Goal: Task Accomplishment & Management: Complete application form

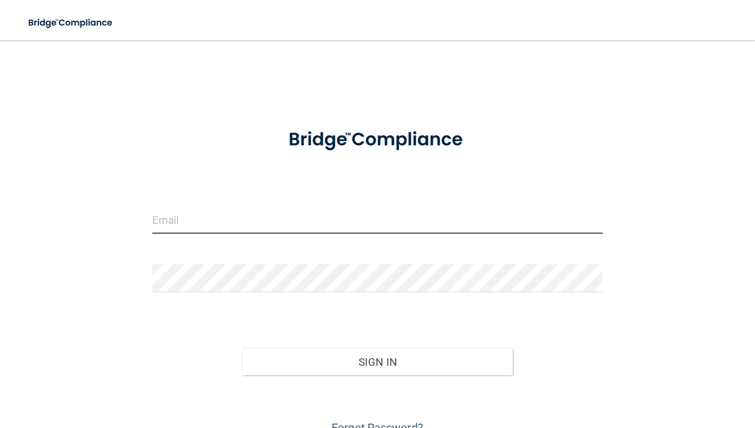
click at [446, 222] on input "email" at bounding box center [377, 220] width 451 height 28
type input "[EMAIL_ADDRESS][DOMAIN_NAME]"
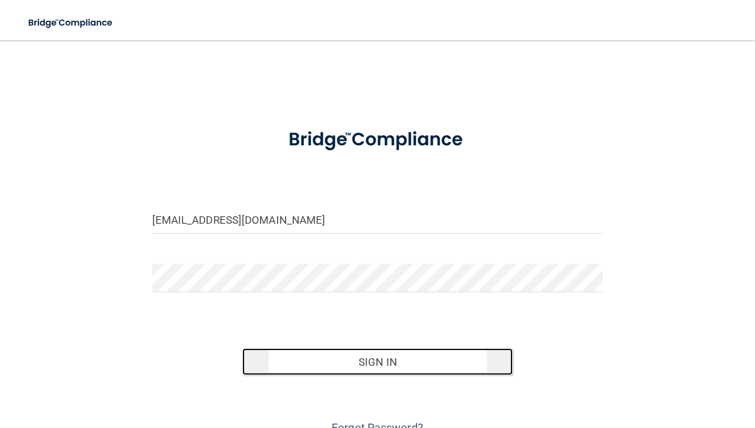
click at [264, 360] on button "Sign In" at bounding box center [377, 363] width 271 height 28
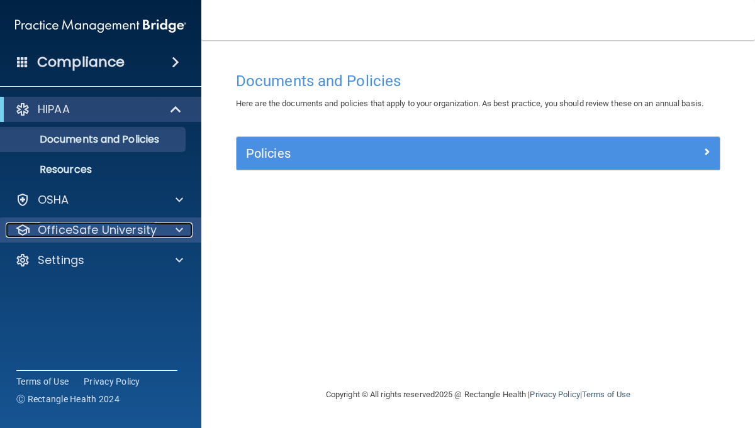
click at [145, 225] on p "OfficeSafe University" at bounding box center [97, 230] width 119 height 15
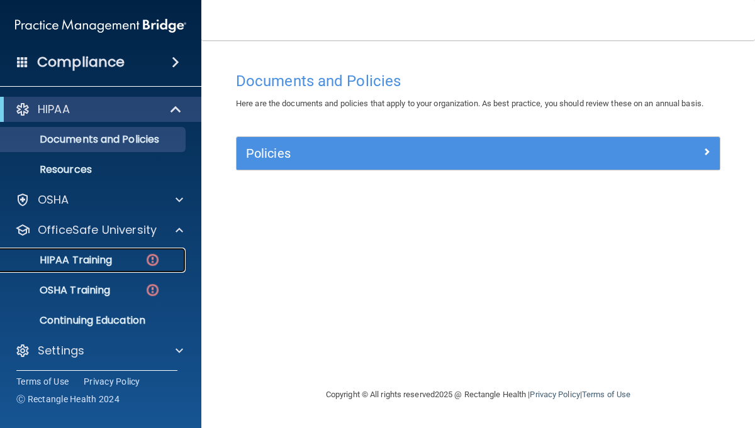
click at [92, 268] on link "HIPAA Training" at bounding box center [86, 260] width 198 height 25
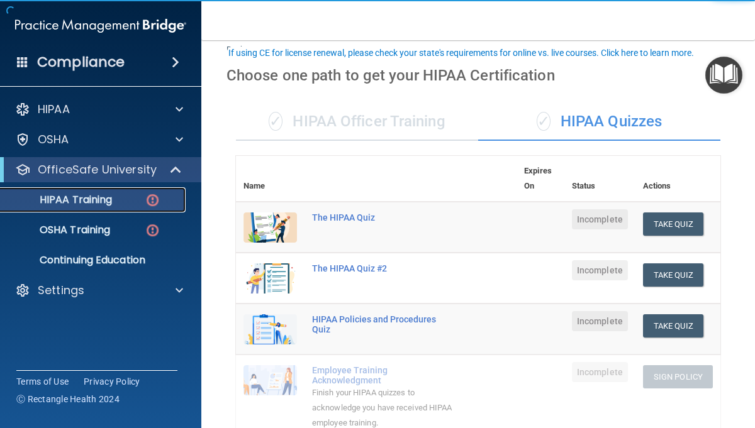
scroll to position [76, 0]
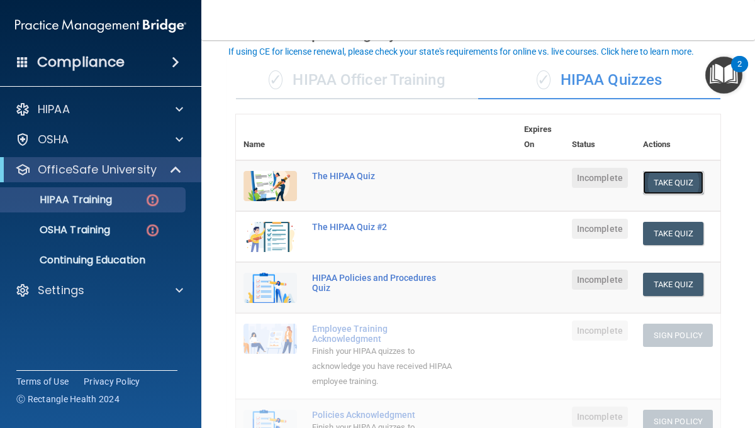
click at [687, 189] on button "Take Quiz" at bounding box center [673, 182] width 60 height 23
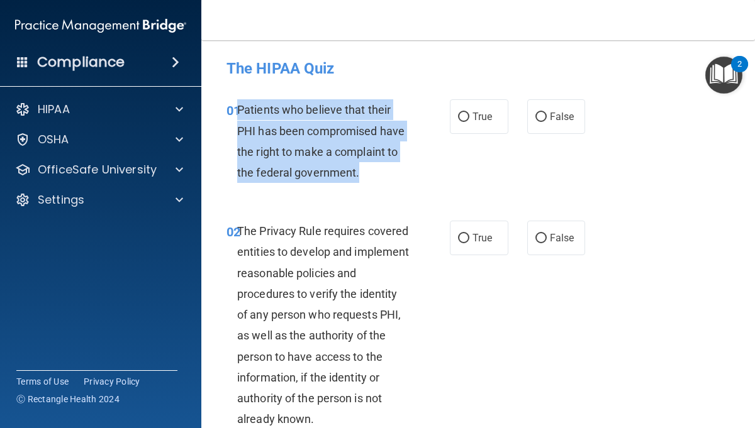
drag, startPoint x: 240, startPoint y: 109, endPoint x: 362, endPoint y: 172, distance: 137.3
click at [362, 172] on div "Patients who believe that their PHI has been compromised have the right to make…" at bounding box center [328, 141] width 182 height 84
copy span "Patients who believe that their PHI has been compromised have the right to make…"
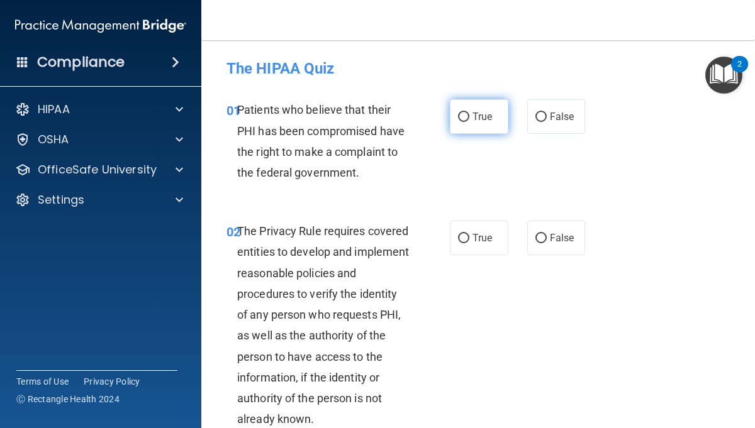
click at [488, 117] on span "True" at bounding box center [483, 117] width 20 height 12
click at [469, 117] on input "True" at bounding box center [463, 117] width 11 height 9
radio input "true"
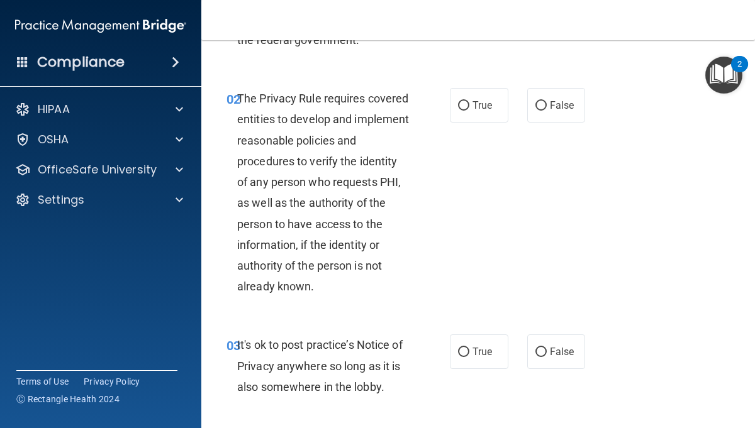
scroll to position [162, 0]
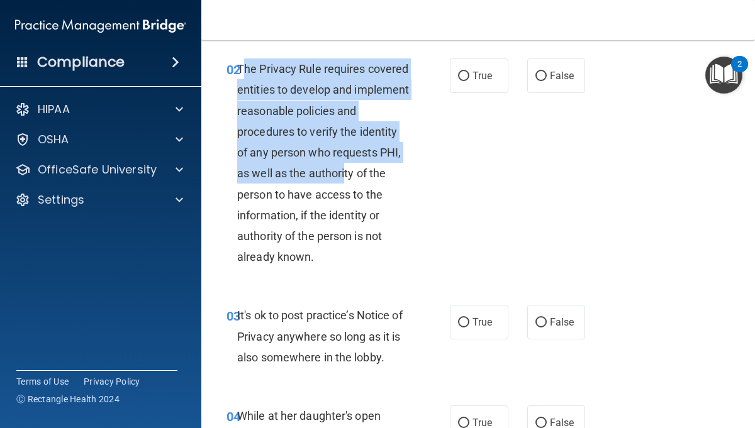
drag, startPoint x: 242, startPoint y: 69, endPoint x: 347, endPoint y: 167, distance: 143.8
click at [347, 167] on span "The Privacy Rule requires covered entities to develop and implement reasonable …" at bounding box center [323, 162] width 172 height 201
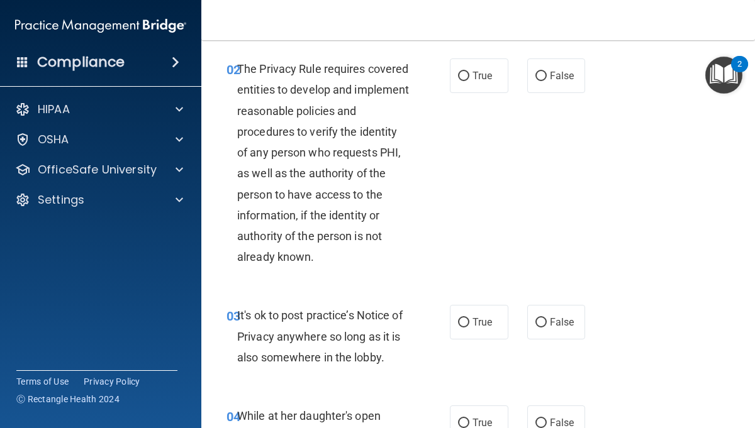
click at [220, 118] on div "02 The Privacy Rule requires covered entities to develop and implement reasonab…" at bounding box center [338, 166] width 261 height 215
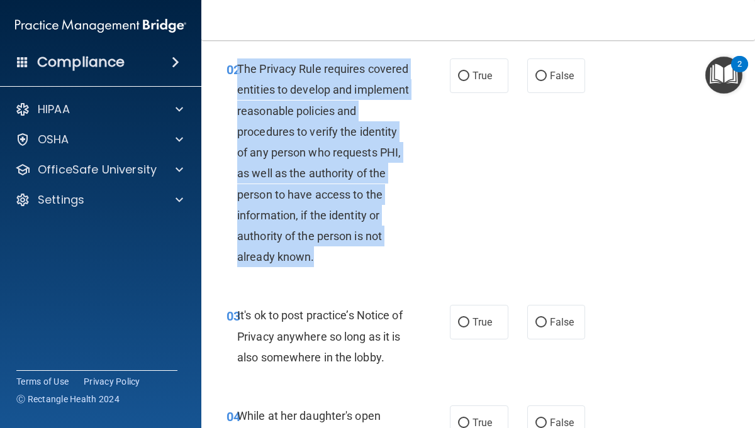
drag, startPoint x: 237, startPoint y: 67, endPoint x: 328, endPoint y: 254, distance: 207.7
click at [328, 254] on div "The Privacy Rule requires covered entities to develop and implement reasonable …" at bounding box center [328, 163] width 182 height 209
copy span "The Privacy Rule requires covered entities to develop and implement reasonable …"
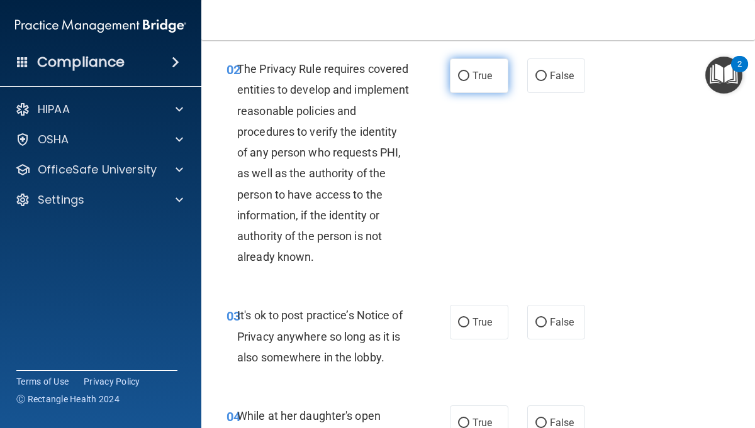
click at [473, 81] on span "True" at bounding box center [483, 76] width 20 height 12
click at [469, 81] on input "True" at bounding box center [463, 76] width 11 height 9
radio input "true"
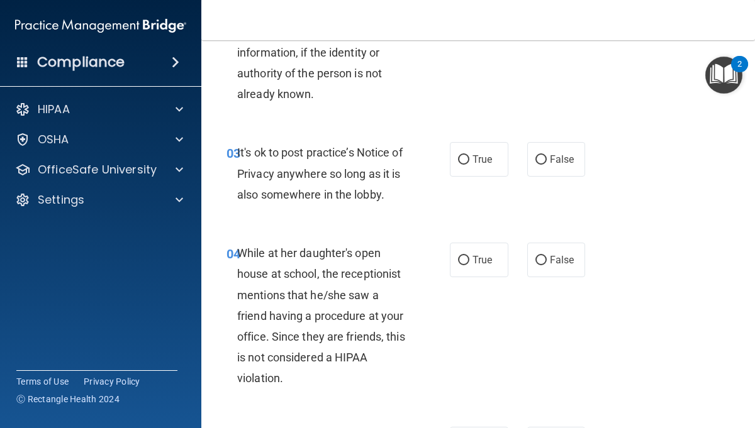
scroll to position [338, 0]
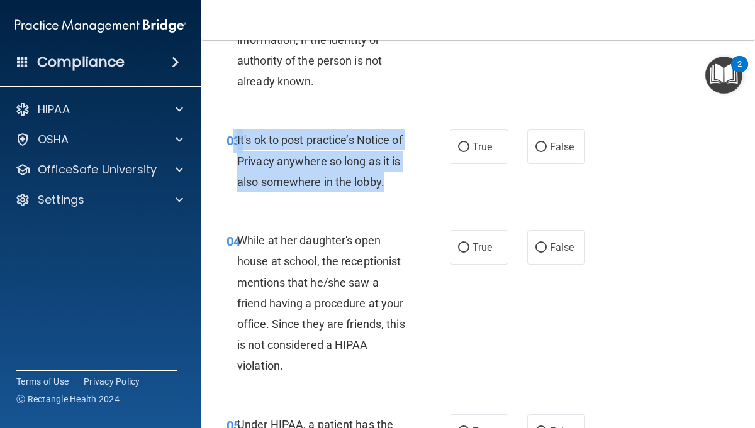
drag, startPoint x: 405, startPoint y: 182, endPoint x: 234, endPoint y: 139, distance: 175.8
click at [234, 139] on div "03 It's ok to post practice’s Notice of Privacy anywhere so long as it is also …" at bounding box center [338, 164] width 261 height 69
copy div "3 It's ok to post practice’s Notice of Privacy anywhere so long as it is also s…"
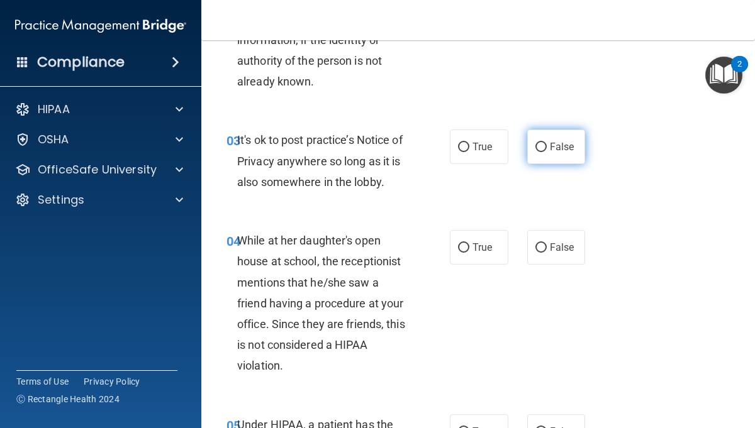
click at [556, 146] on span "False" at bounding box center [562, 147] width 25 height 12
click at [547, 146] on input "False" at bounding box center [540, 147] width 11 height 9
radio input "true"
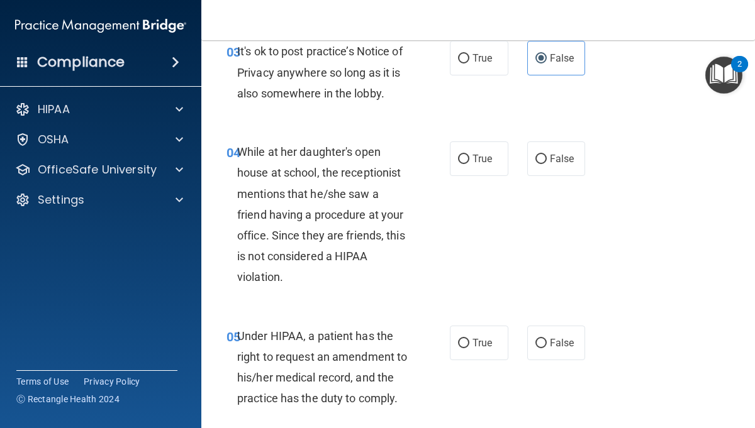
scroll to position [427, 0]
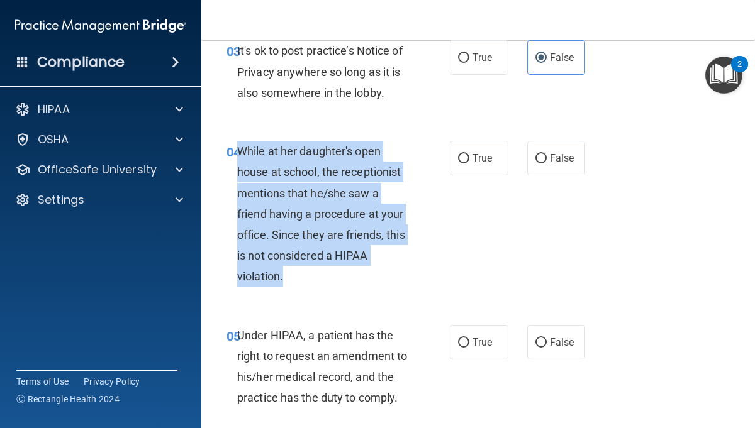
drag, startPoint x: 295, startPoint y: 285, endPoint x: 239, endPoint y: 152, distance: 144.7
click at [239, 152] on div "While at her daughter's open house at school, the receptionist mentions that he…" at bounding box center [328, 214] width 182 height 147
copy span "While at her daughter's open house at school, the receptionist mentions that he…"
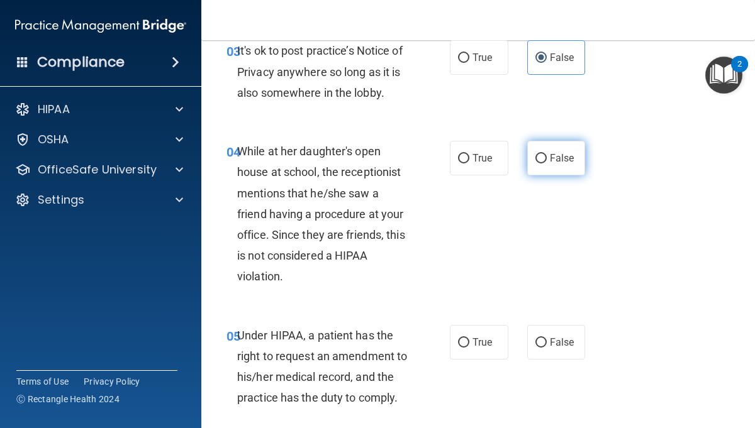
click at [552, 165] on label "False" at bounding box center [556, 158] width 59 height 35
click at [547, 164] on input "False" at bounding box center [540, 158] width 11 height 9
radio input "true"
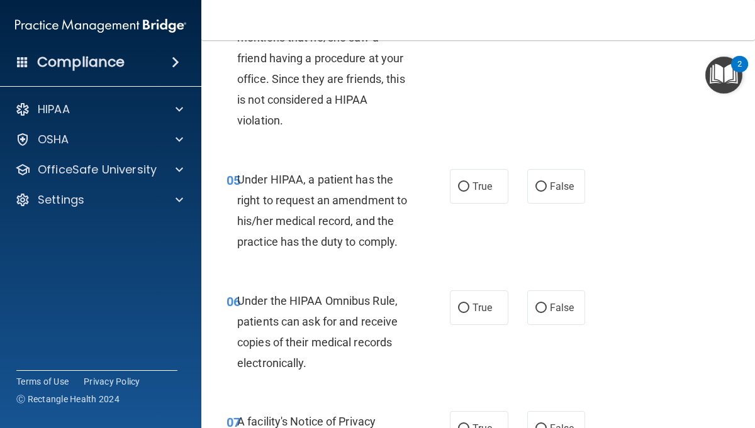
scroll to position [582, 0]
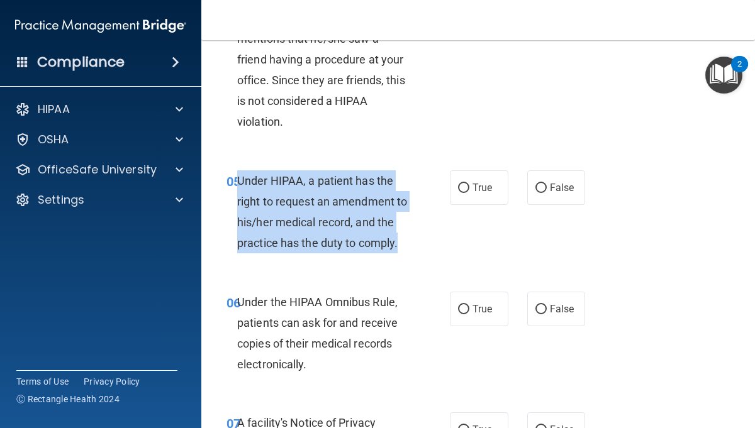
drag, startPoint x: 399, startPoint y: 246, endPoint x: 239, endPoint y: 179, distance: 173.4
click at [239, 179] on div "Under HIPAA, a patient has the right to request an amendment to his/her medical…" at bounding box center [328, 213] width 182 height 84
copy span "Under HIPAA, a patient has the right to request an amendment to his/her medical…"
click at [447, 240] on div "05 Under HIPAA, a patient has the right to request an amendment to his/her medi…" at bounding box center [338, 216] width 261 height 90
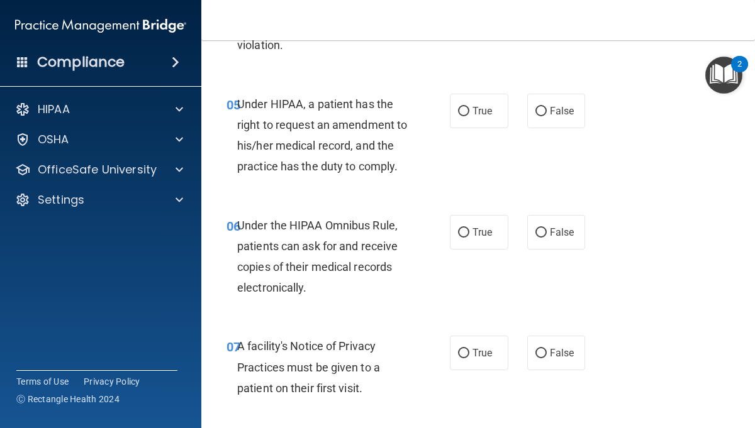
scroll to position [664, 0]
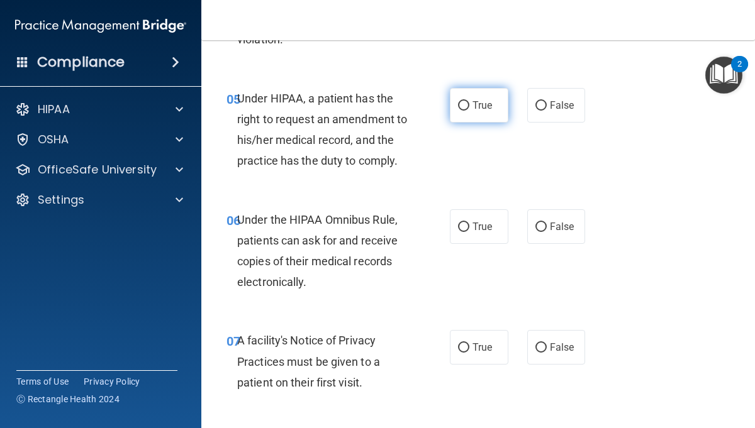
click at [478, 114] on label "True" at bounding box center [479, 105] width 59 height 35
click at [469, 111] on input "True" at bounding box center [463, 105] width 11 height 9
radio input "true"
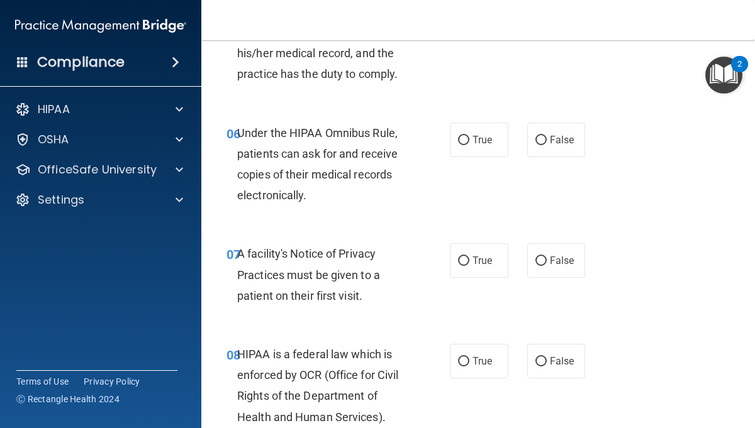
scroll to position [762, 0]
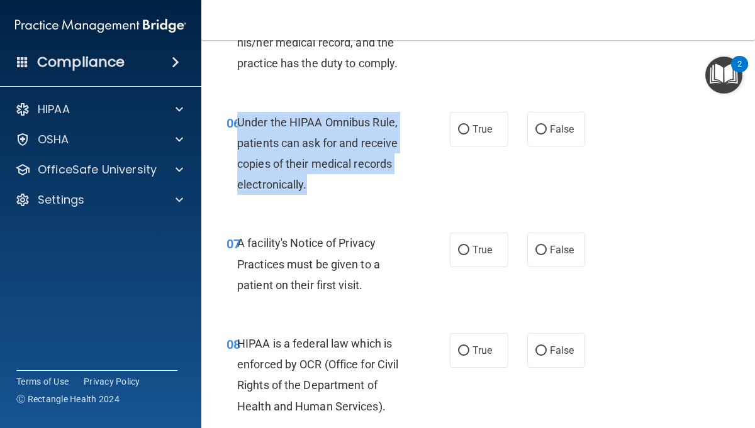
drag, startPoint x: 317, startPoint y: 189, endPoint x: 240, endPoint y: 125, distance: 100.1
click at [240, 124] on div "Under the HIPAA Omnibus Rule, patients can ask for and receive copies of their …" at bounding box center [328, 154] width 182 height 84
copy span "Under the HIPAA Omnibus Rule, patients can ask for and receive copies of their …"
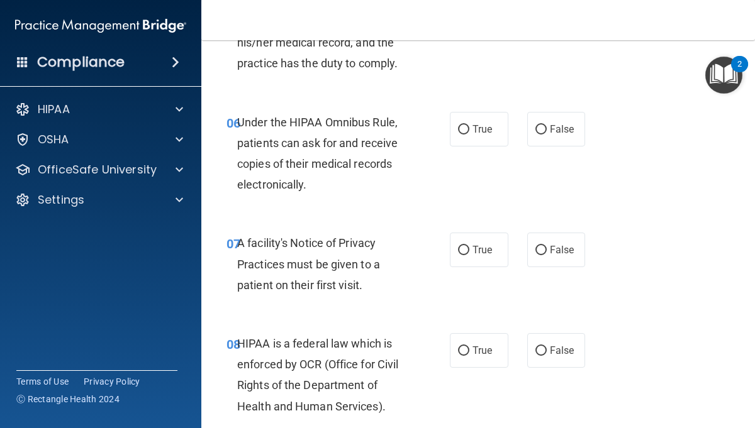
click at [363, 202] on div "06 Under the HIPAA Omnibus Rule, patients can ask for and receive copies of the…" at bounding box center [478, 156] width 522 height 121
click at [466, 129] on input "True" at bounding box center [463, 129] width 11 height 9
radio input "true"
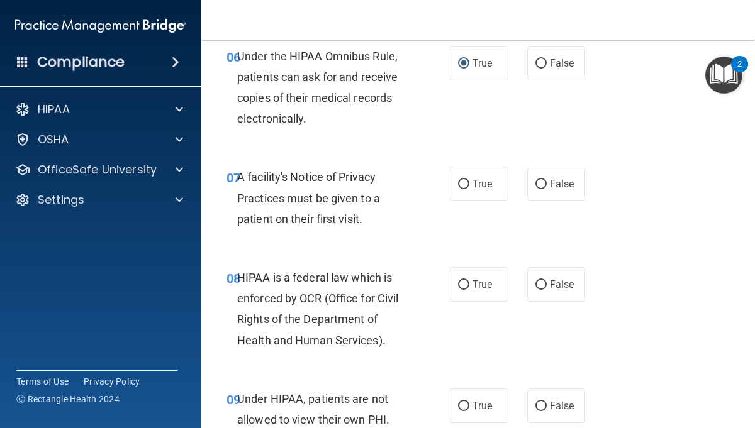
scroll to position [829, 0]
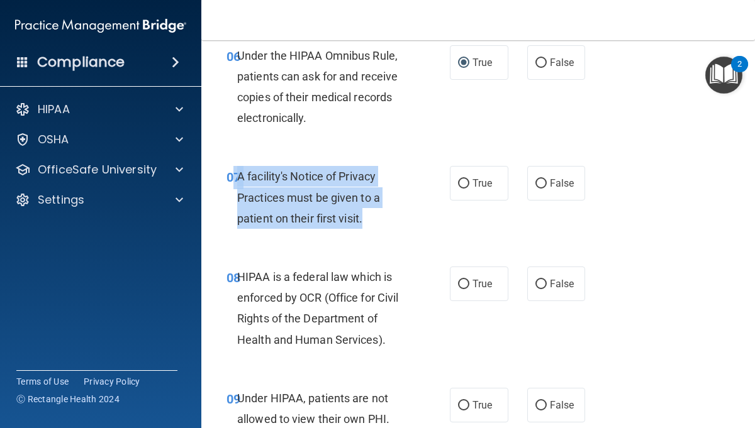
drag, startPoint x: 381, startPoint y: 217, endPoint x: 237, endPoint y: 176, distance: 150.6
click at [236, 176] on div "07 A facility's Notice of Privacy Practices must be given to a patient on their…" at bounding box center [338, 200] width 261 height 69
copy div "7 A facility's Notice of Privacy Practices must be given to a patient on their …"
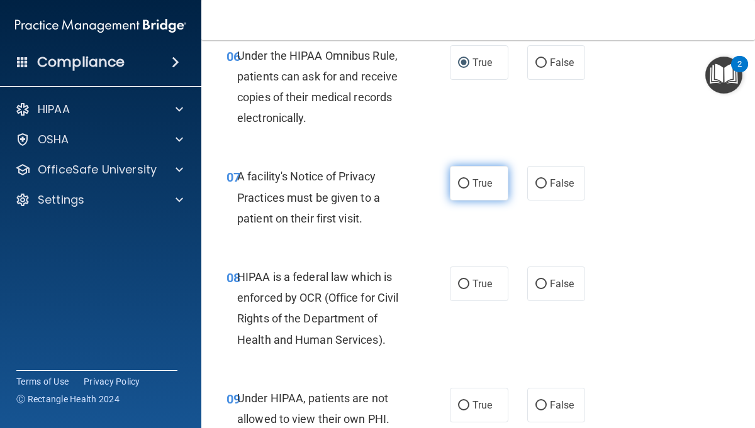
click at [485, 180] on span "True" at bounding box center [483, 183] width 20 height 12
click at [469, 180] on input "True" at bounding box center [463, 183] width 11 height 9
radio input "true"
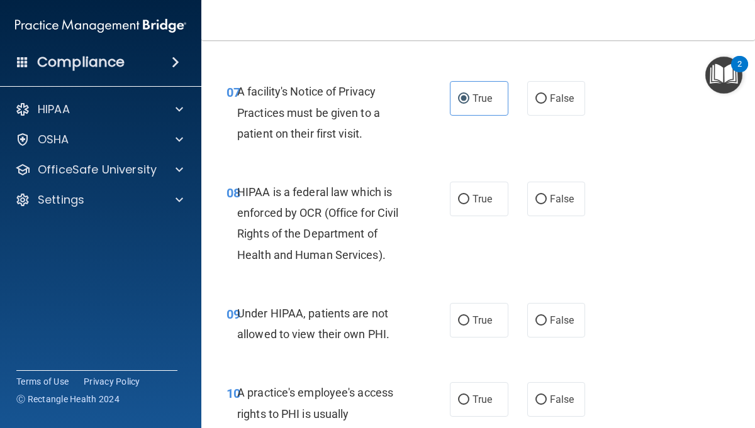
scroll to position [945, 0]
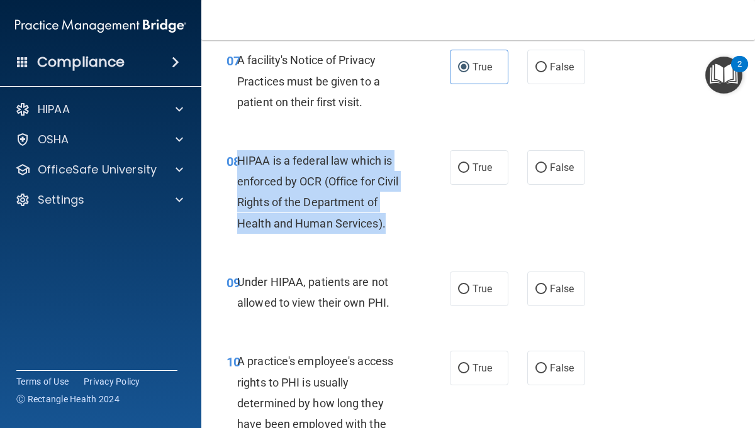
drag, startPoint x: 393, startPoint y: 225, endPoint x: 239, endPoint y: 159, distance: 167.7
click at [239, 159] on div "HIPAA is a federal law which is enforced by OCR (Office for Civil Rights of the…" at bounding box center [328, 192] width 182 height 84
copy span "HIPAA is a federal law which is enforced by OCR (Office for Civil Rights of the…"
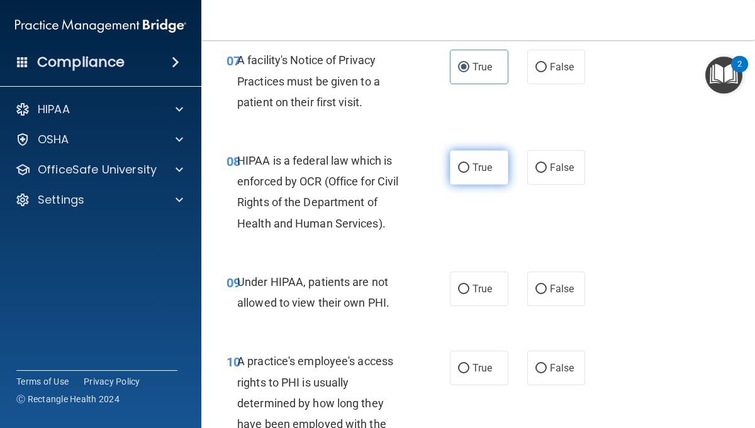
click at [474, 171] on span "True" at bounding box center [483, 168] width 20 height 12
click at [469, 171] on input "True" at bounding box center [463, 168] width 11 height 9
radio input "true"
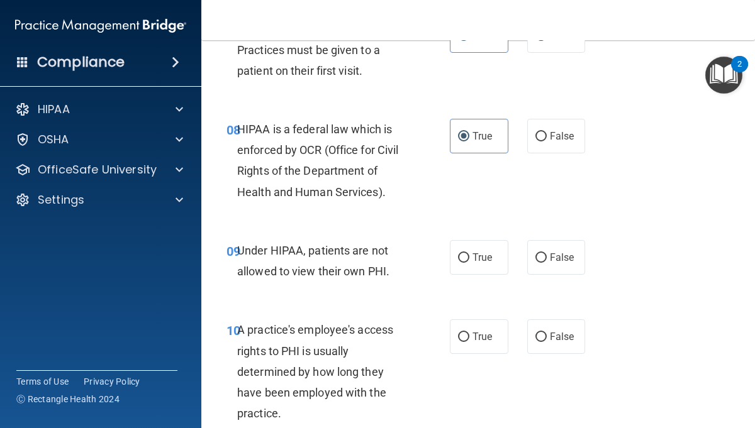
scroll to position [982, 0]
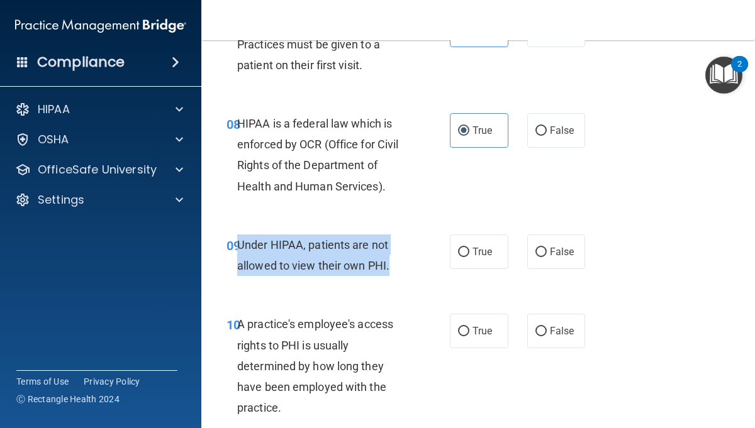
drag, startPoint x: 393, startPoint y: 267, endPoint x: 237, endPoint y: 251, distance: 156.9
click at [237, 251] on div "Under HIPAA, patients are not allowed to view their own PHI." at bounding box center [328, 256] width 182 height 42
copy span "Under HIPAA, patients are not allowed to view their own PHI."
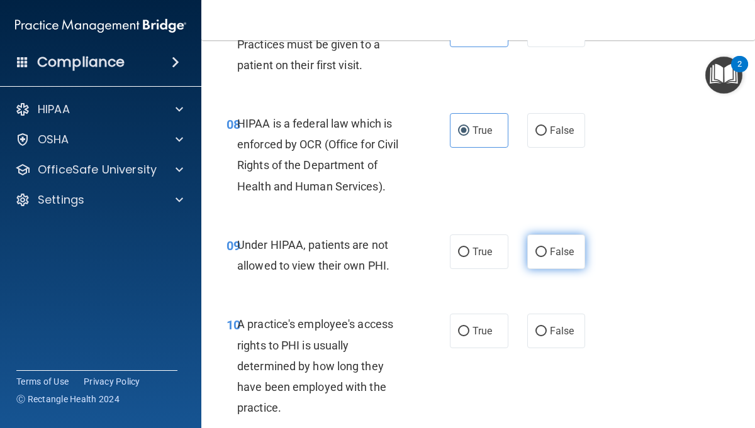
click at [559, 261] on label "False" at bounding box center [556, 252] width 59 height 35
click at [547, 257] on input "False" at bounding box center [540, 252] width 11 height 9
radio input "true"
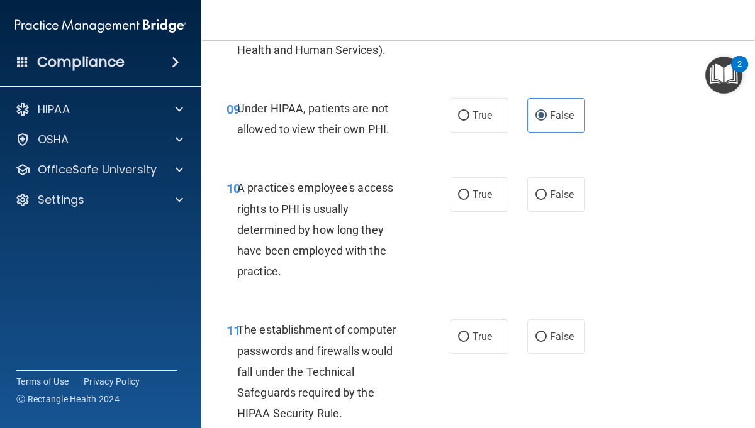
scroll to position [1117, 0]
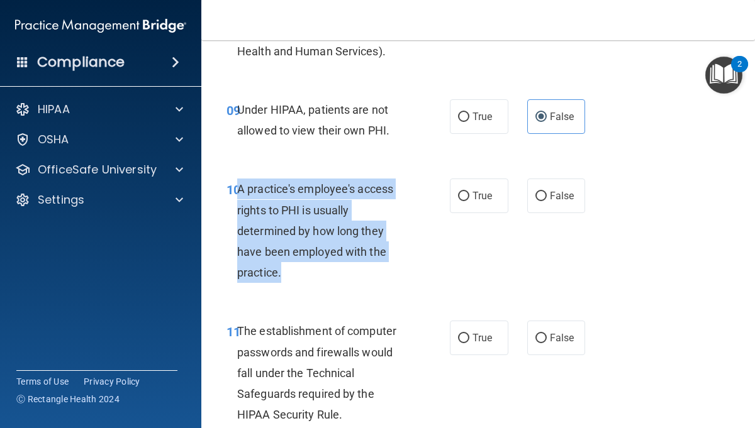
drag, startPoint x: 296, startPoint y: 271, endPoint x: 238, endPoint y: 190, distance: 99.2
click at [238, 189] on div "A practice's employee's access rights to PHI is usually determined by how long …" at bounding box center [328, 231] width 182 height 104
copy span "A practice's employee's access rights to PHI is usually determined by how long …"
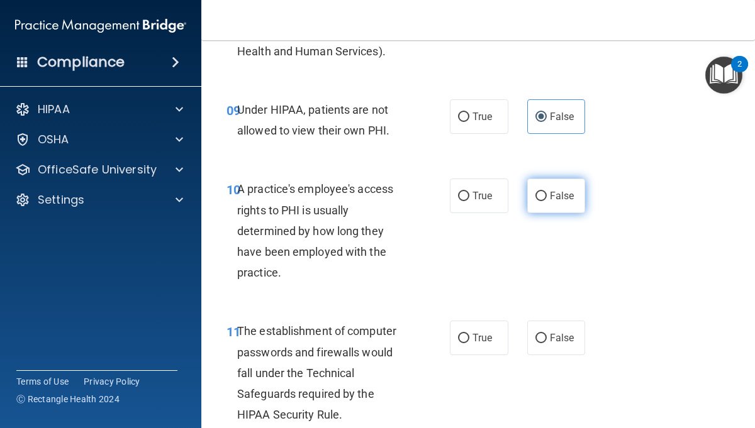
click at [554, 199] on span "False" at bounding box center [562, 196] width 25 height 12
click at [547, 199] on input "False" at bounding box center [540, 196] width 11 height 9
radio input "true"
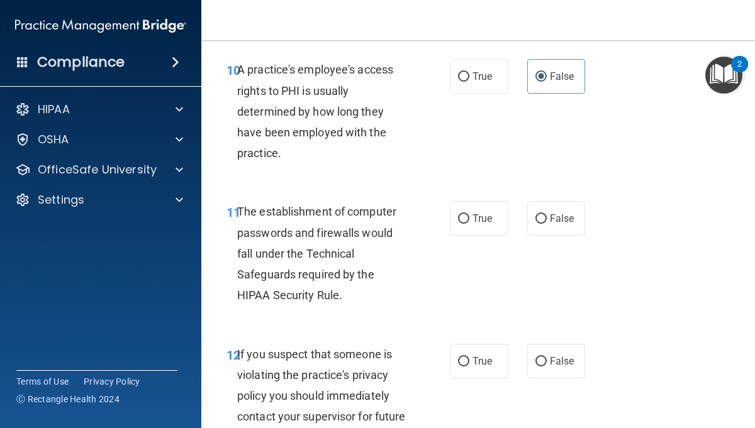
scroll to position [1248, 0]
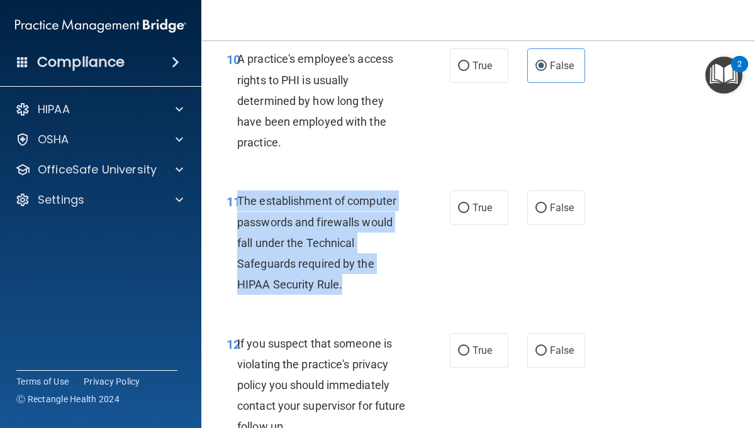
drag, startPoint x: 330, startPoint y: 288, endPoint x: 238, endPoint y: 199, distance: 127.3
click at [238, 199] on div "The establishment of computer passwords and firewalls would fall under the Tech…" at bounding box center [328, 243] width 182 height 104
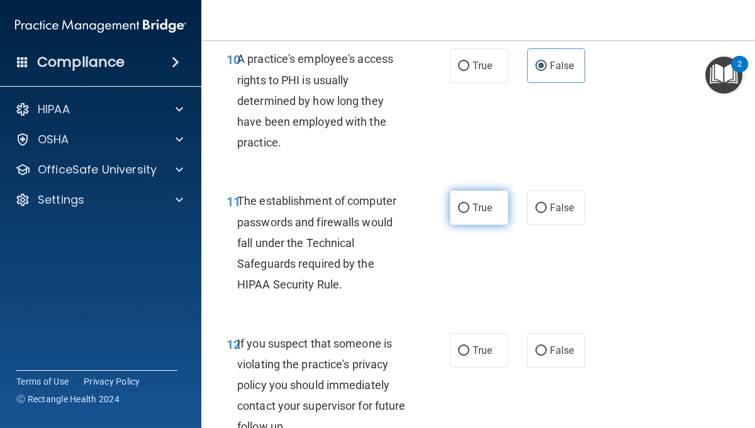
click at [491, 206] on span "True" at bounding box center [483, 208] width 20 height 12
click at [469, 206] on input "True" at bounding box center [463, 208] width 11 height 9
radio input "true"
click at [479, 287] on div "11 The establishment of computer passwords and firewalls would fall under the T…" at bounding box center [478, 246] width 522 height 142
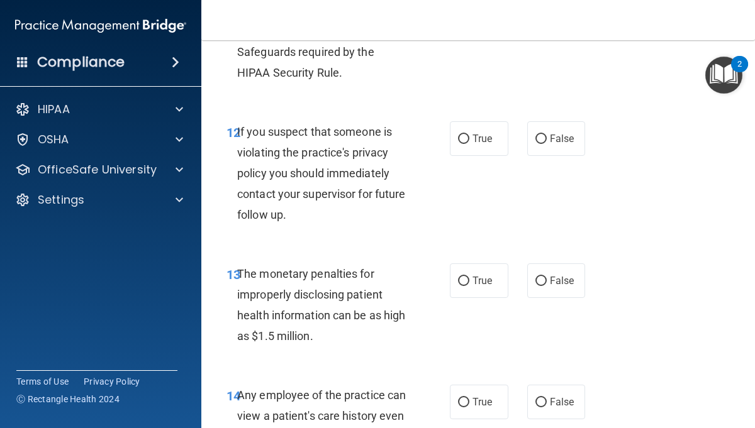
scroll to position [1467, 0]
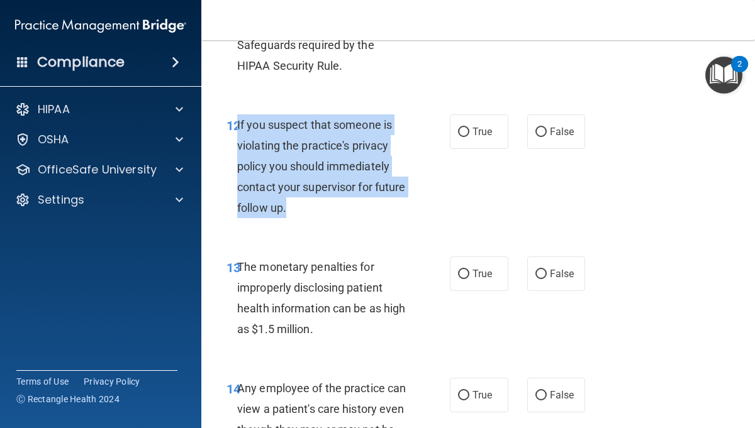
drag, startPoint x: 288, startPoint y: 205, endPoint x: 238, endPoint y: 122, distance: 96.5
click at [238, 122] on div "If you suspect that someone is violating the practice's privacy policy you shou…" at bounding box center [328, 167] width 182 height 104
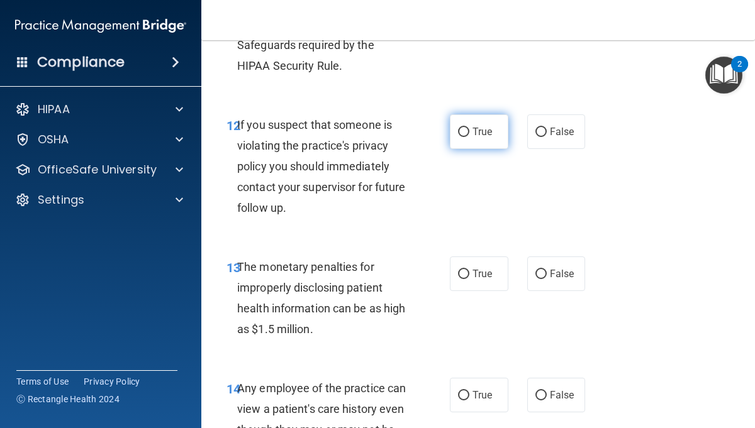
click at [487, 142] on label "True" at bounding box center [479, 132] width 59 height 35
click at [469, 137] on input "True" at bounding box center [463, 132] width 11 height 9
radio input "true"
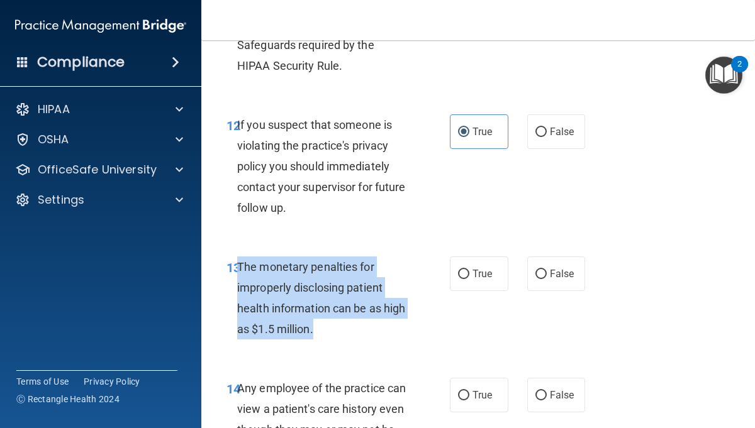
drag, startPoint x: 323, startPoint y: 329, endPoint x: 239, endPoint y: 267, distance: 103.9
click at [239, 268] on div "The monetary penalties for improperly disclosing patient health information can…" at bounding box center [328, 299] width 182 height 84
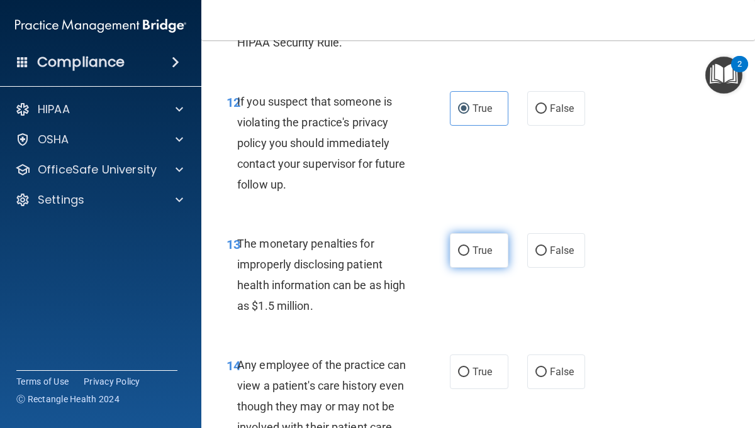
click at [460, 257] on label "True" at bounding box center [479, 250] width 59 height 35
click at [460, 256] on input "True" at bounding box center [463, 251] width 11 height 9
radio input "true"
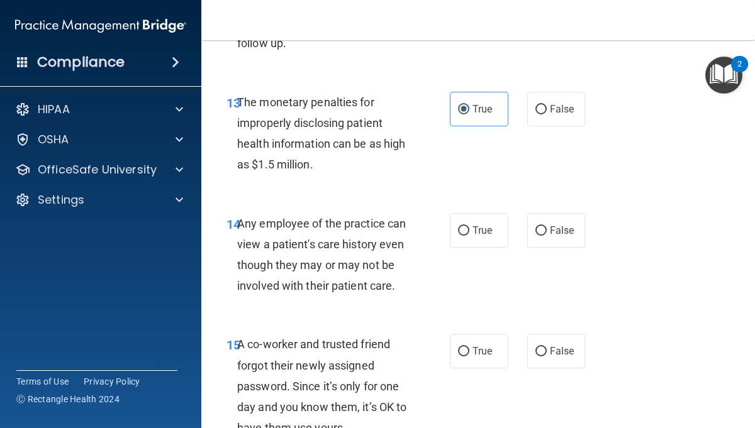
scroll to position [1645, 0]
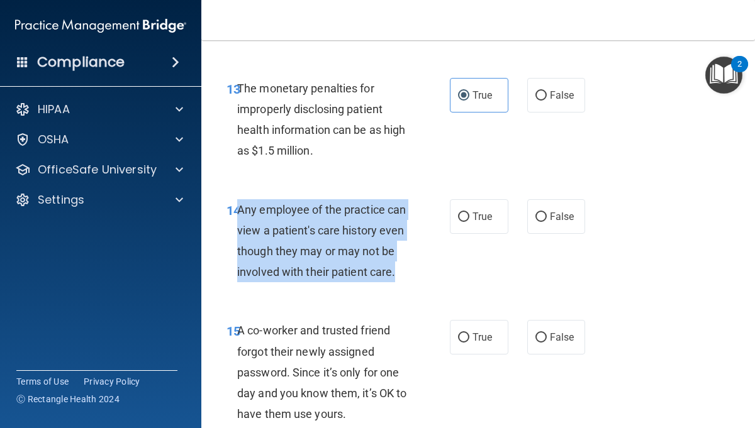
drag, startPoint x: 406, startPoint y: 274, endPoint x: 240, endPoint y: 210, distance: 177.3
click at [240, 210] on div "Any employee of the practice can view a patient's care history even though they…" at bounding box center [328, 241] width 182 height 84
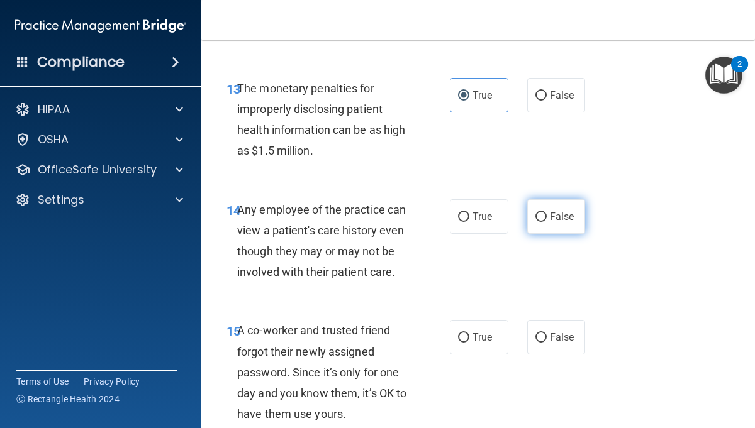
click at [562, 210] on label "False" at bounding box center [556, 216] width 59 height 35
click at [547, 213] on input "False" at bounding box center [540, 217] width 11 height 9
radio input "true"
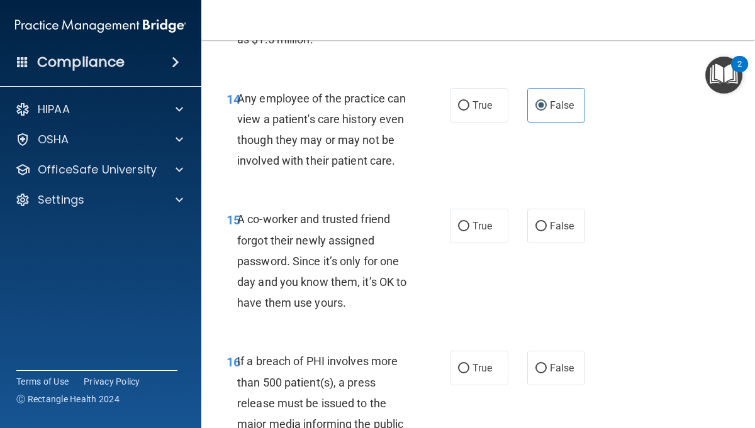
scroll to position [1776, 0]
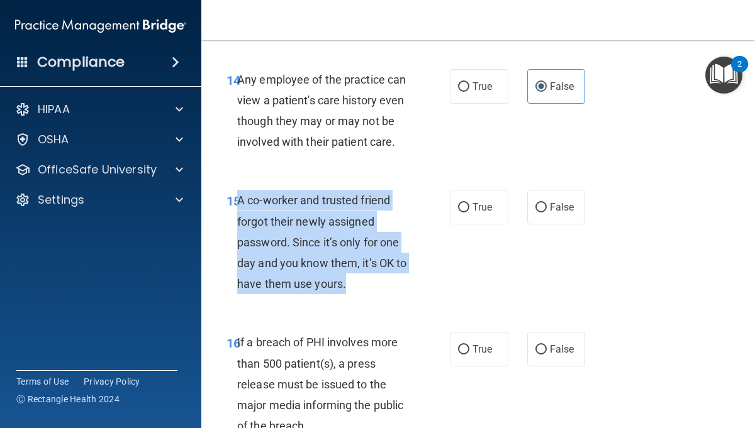
drag, startPoint x: 352, startPoint y: 291, endPoint x: 237, endPoint y: 204, distance: 143.7
click at [237, 204] on div "A co-worker and trusted friend forgot their newly assigned password. Since it’s…" at bounding box center [328, 242] width 182 height 104
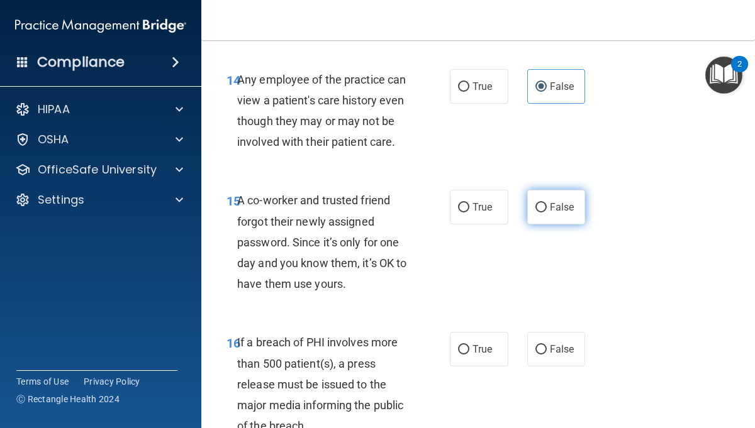
click at [538, 220] on label "False" at bounding box center [556, 207] width 59 height 35
click at [538, 213] on input "False" at bounding box center [540, 207] width 11 height 9
radio input "true"
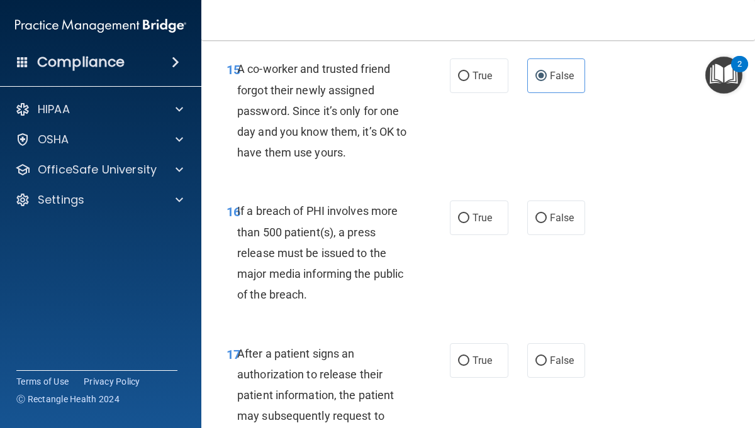
scroll to position [1906, 0]
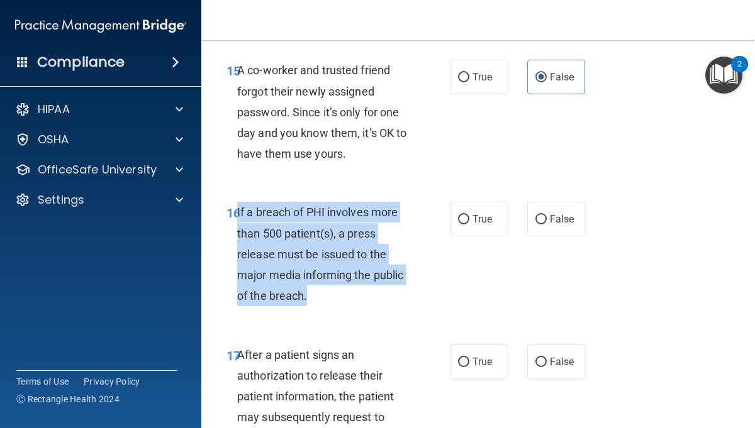
drag, startPoint x: 306, startPoint y: 299, endPoint x: 238, endPoint y: 215, distance: 107.4
click at [238, 215] on span "If a breach of PHI involves more than 500 patient(s), a press release must be i…" at bounding box center [320, 254] width 166 height 97
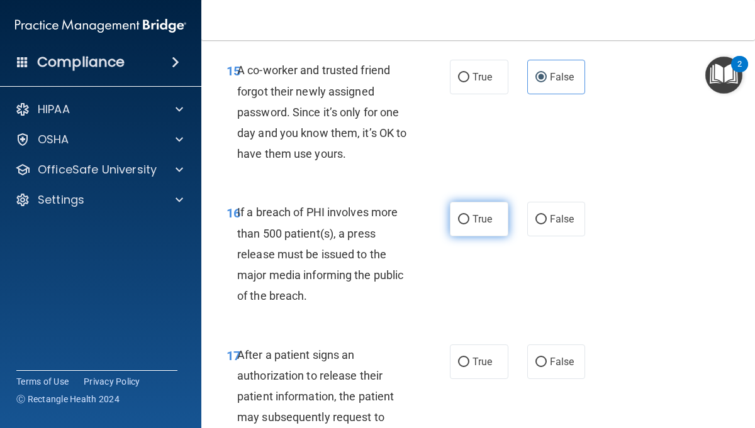
click at [485, 229] on label "True" at bounding box center [479, 219] width 59 height 35
click at [469, 225] on input "True" at bounding box center [463, 219] width 11 height 9
radio input "true"
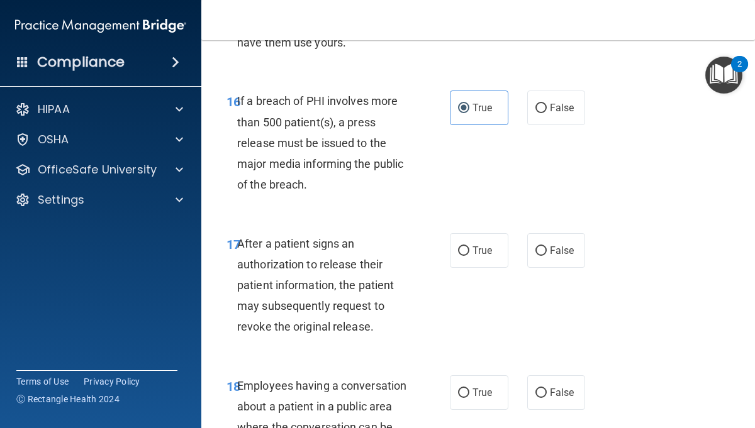
scroll to position [2022, 0]
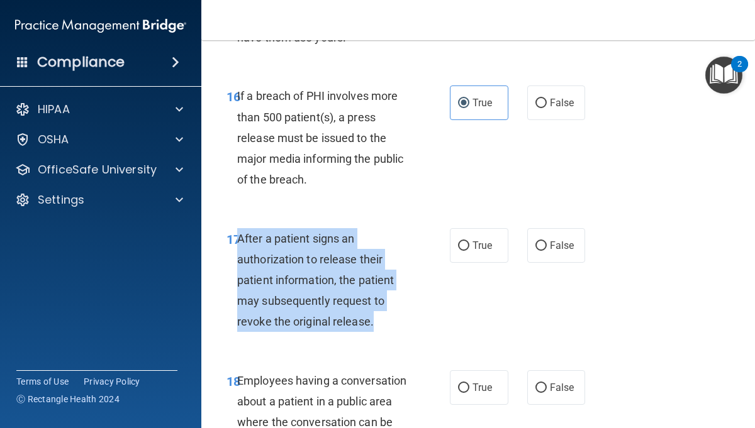
drag, startPoint x: 374, startPoint y: 327, endPoint x: 240, endPoint y: 241, distance: 159.0
click at [240, 241] on div "After a patient signs an authorization to release their patient information, th…" at bounding box center [328, 280] width 182 height 104
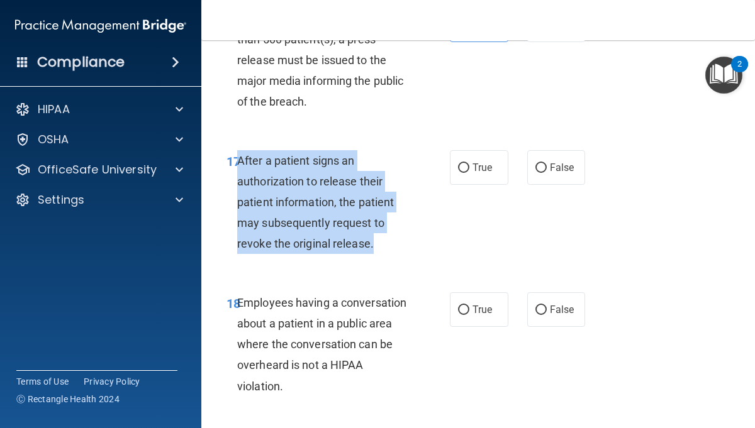
scroll to position [2116, 0]
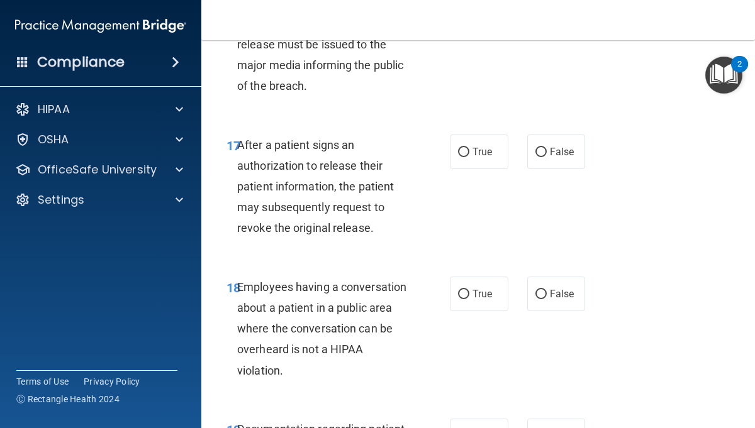
click at [469, 218] on div "17 After a patient signs an authorization to release their patient information,…" at bounding box center [478, 190] width 522 height 142
click at [493, 150] on label "True" at bounding box center [479, 152] width 59 height 35
click at [469, 150] on input "True" at bounding box center [463, 152] width 11 height 9
radio input "true"
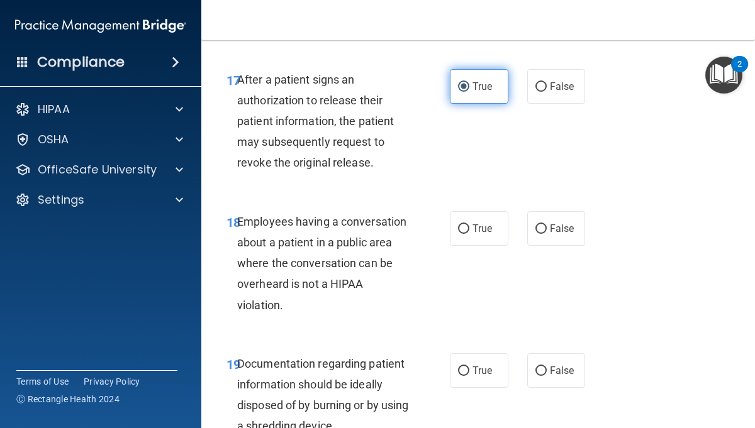
scroll to position [2193, 0]
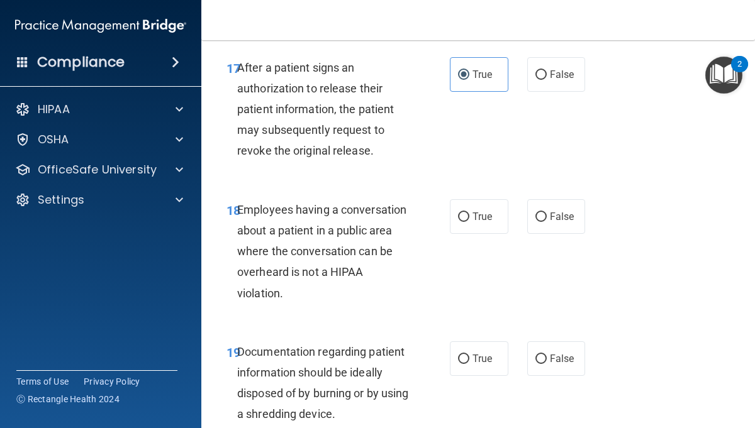
click at [323, 302] on div "Employees having a conversation about a patient in a public area where the conv…" at bounding box center [328, 251] width 182 height 104
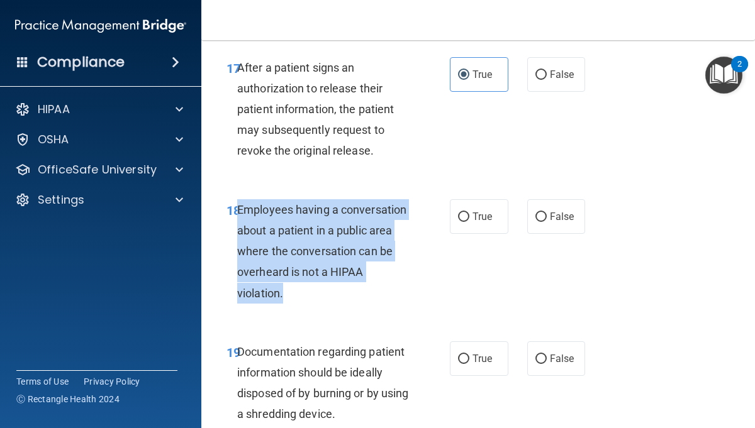
drag, startPoint x: 290, startPoint y: 298, endPoint x: 238, endPoint y: 214, distance: 98.8
click at [238, 214] on div "Employees having a conversation about a patient in a public area where the conv…" at bounding box center [328, 251] width 182 height 104
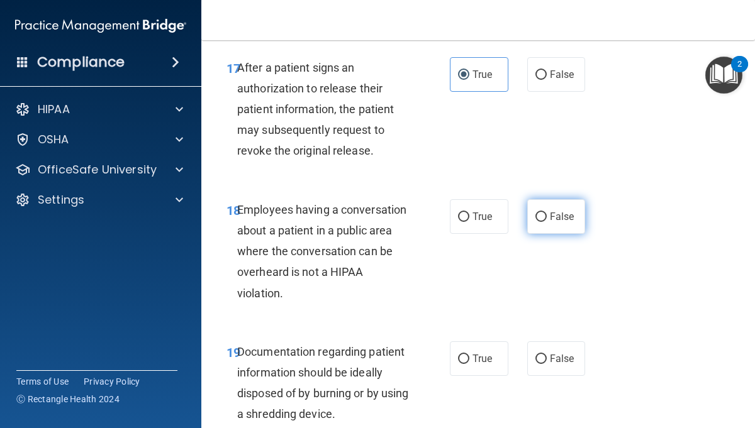
click at [552, 203] on label "False" at bounding box center [556, 216] width 59 height 35
click at [547, 213] on input "False" at bounding box center [540, 217] width 11 height 9
radio input "true"
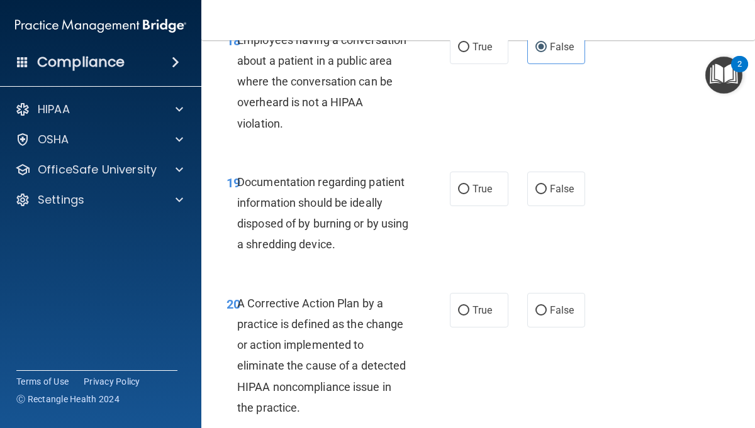
scroll to position [2367, 0]
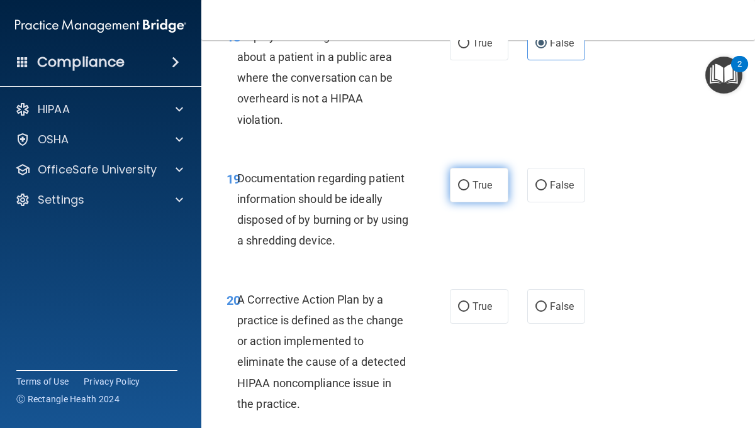
click at [474, 196] on label "True" at bounding box center [479, 185] width 59 height 35
click at [469, 191] on input "True" at bounding box center [463, 185] width 11 height 9
radio input "true"
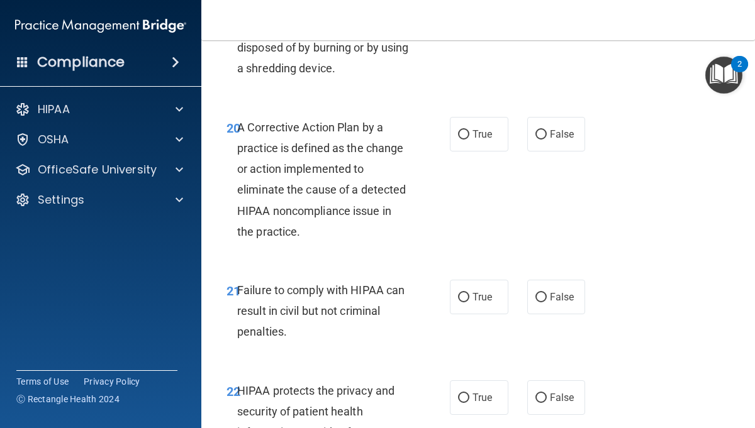
scroll to position [2544, 0]
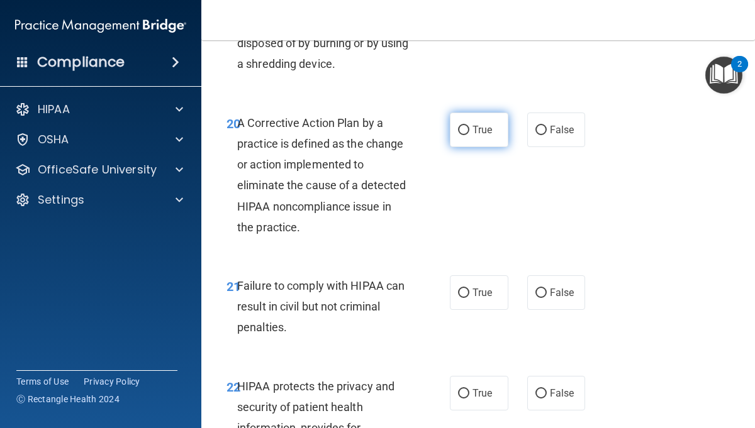
click at [464, 121] on label "True" at bounding box center [479, 130] width 59 height 35
click at [464, 126] on input "True" at bounding box center [463, 130] width 11 height 9
radio input "true"
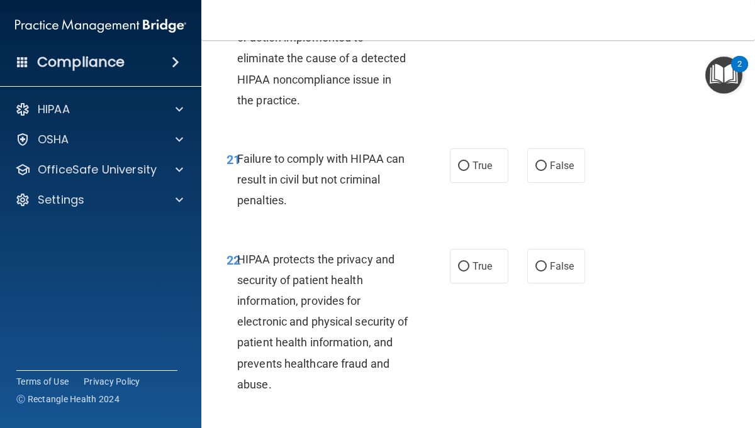
scroll to position [2675, 0]
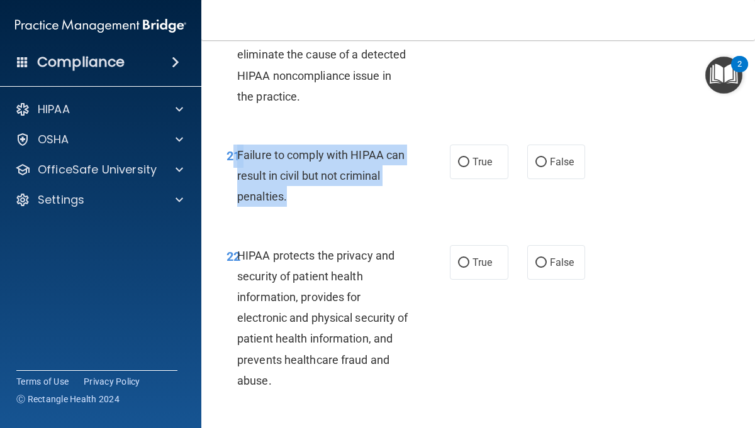
drag, startPoint x: 294, startPoint y: 198, endPoint x: 235, endPoint y: 154, distance: 74.1
click at [235, 154] on div "21 Failure to comply with HIPAA can result in civil but not criminal penalties." at bounding box center [338, 179] width 261 height 69
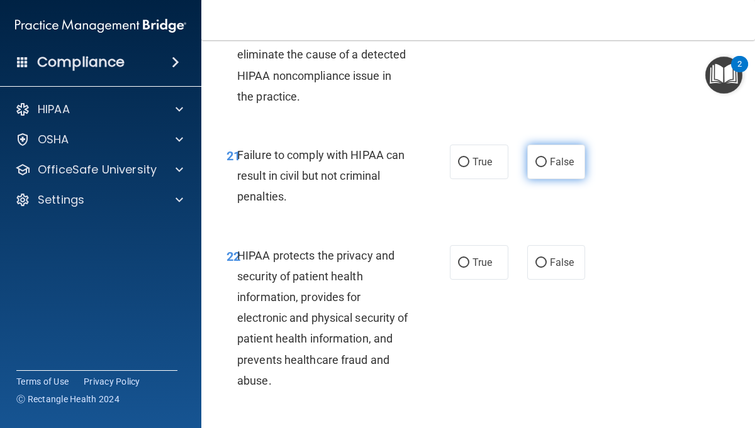
click at [553, 161] on span "False" at bounding box center [562, 162] width 25 height 12
click at [547, 161] on input "False" at bounding box center [540, 162] width 11 height 9
radio input "true"
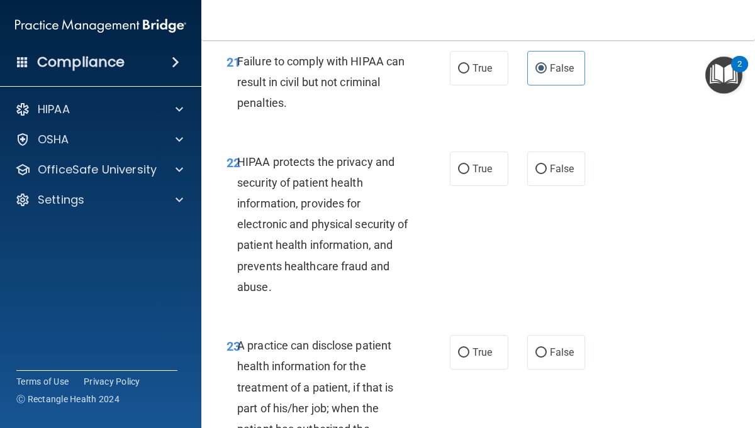
scroll to position [2763, 0]
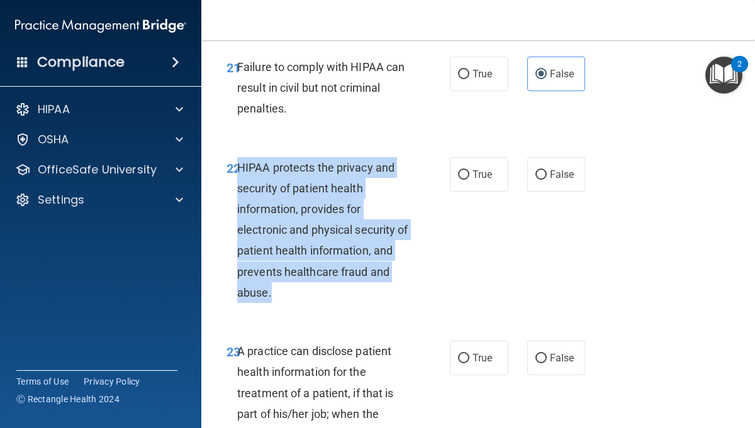
drag, startPoint x: 277, startPoint y: 293, endPoint x: 238, endPoint y: 165, distance: 133.5
click at [238, 165] on div "HIPAA protects the privacy and security of patient health information, provides…" at bounding box center [328, 230] width 182 height 147
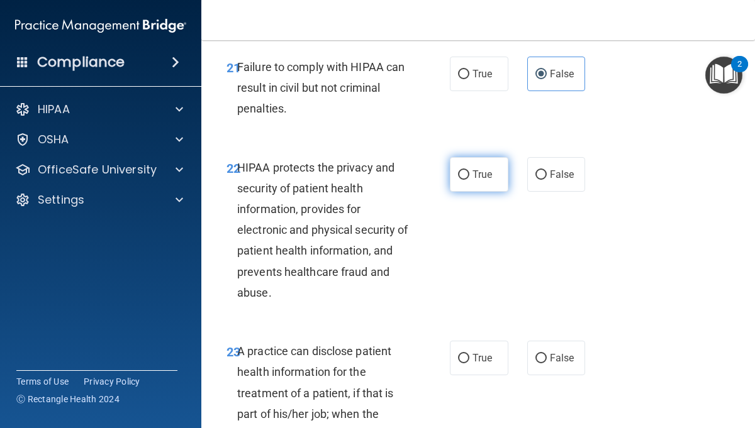
click at [473, 189] on label "True" at bounding box center [479, 174] width 59 height 35
click at [469, 180] on input "True" at bounding box center [463, 175] width 11 height 9
radio input "true"
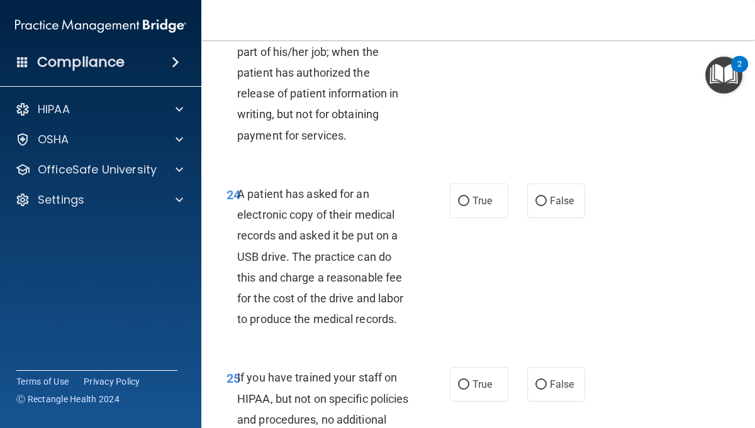
scroll to position [3127, 0]
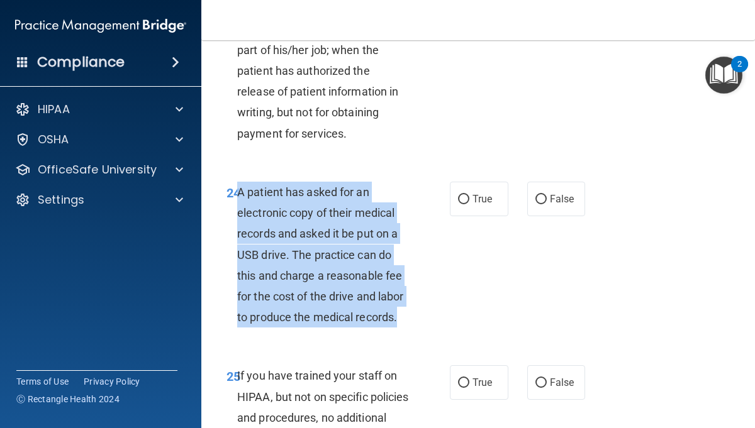
drag, startPoint x: 403, startPoint y: 320, endPoint x: 238, endPoint y: 193, distance: 207.8
click at [238, 193] on div "A patient has asked for an electronic copy of their medical records and asked i…" at bounding box center [328, 255] width 182 height 147
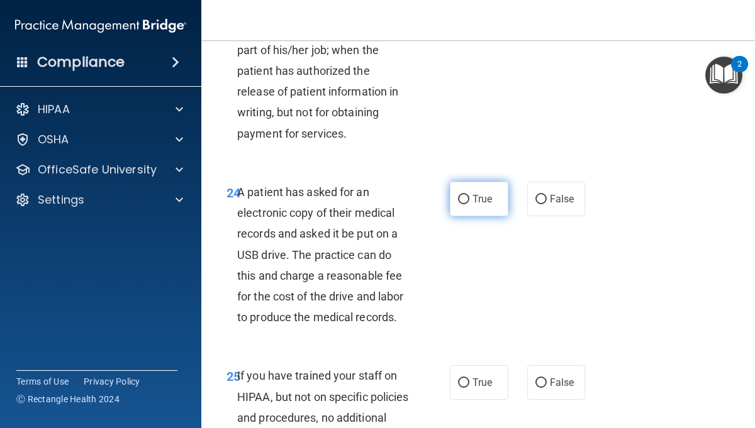
click at [478, 203] on span "True" at bounding box center [483, 199] width 20 height 12
click at [469, 203] on input "True" at bounding box center [463, 199] width 11 height 9
radio input "true"
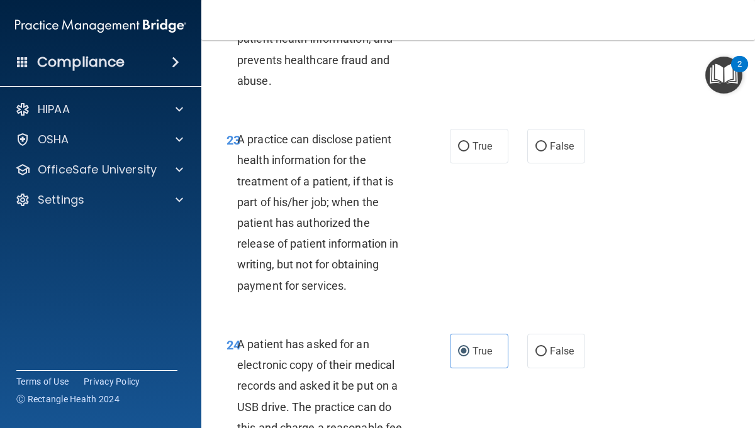
scroll to position [2970, 0]
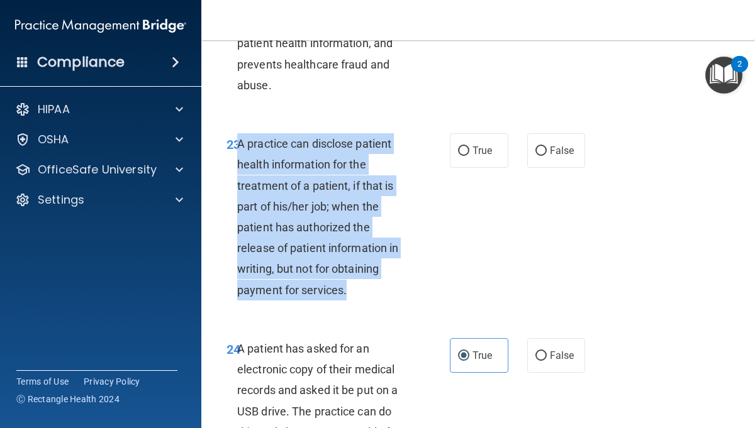
drag, startPoint x: 350, startPoint y: 294, endPoint x: 238, endPoint y: 147, distance: 184.6
click at [238, 147] on div "A practice can disclose patient health information for the treatment of a patie…" at bounding box center [328, 216] width 182 height 167
click at [537, 154] on input "False" at bounding box center [540, 151] width 11 height 9
radio input "true"
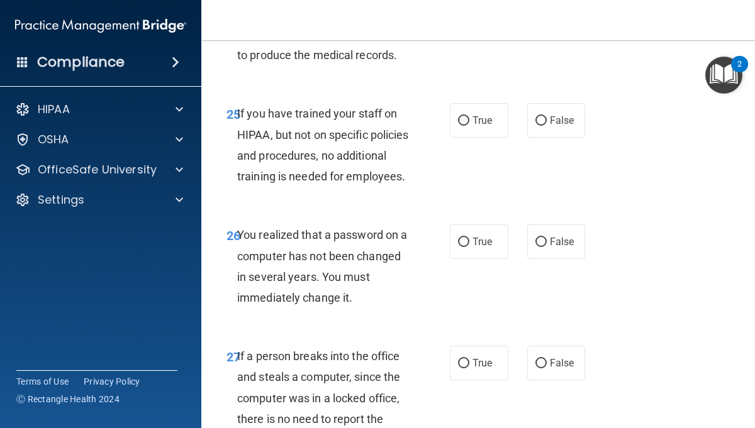
scroll to position [3384, 0]
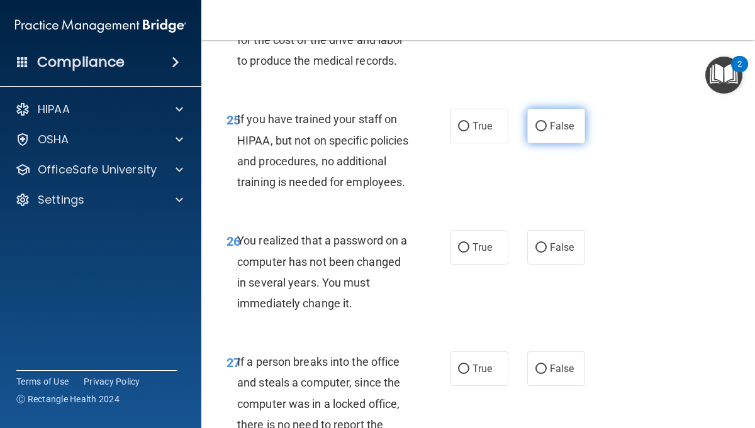
click at [568, 125] on span "False" at bounding box center [562, 126] width 25 height 12
click at [547, 125] on input "False" at bounding box center [540, 126] width 11 height 9
radio input "true"
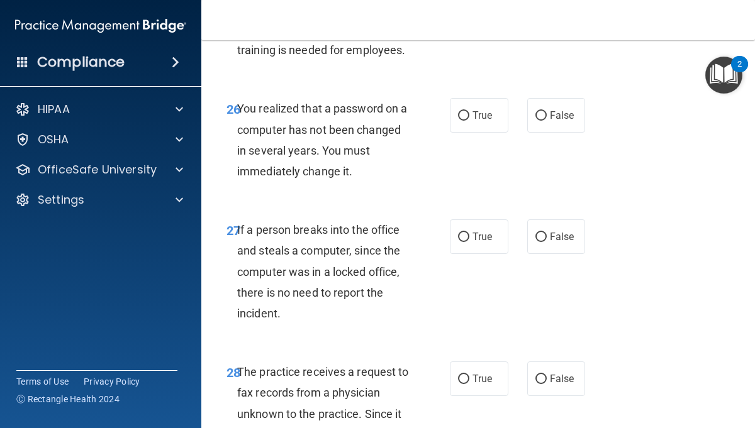
scroll to position [3518, 0]
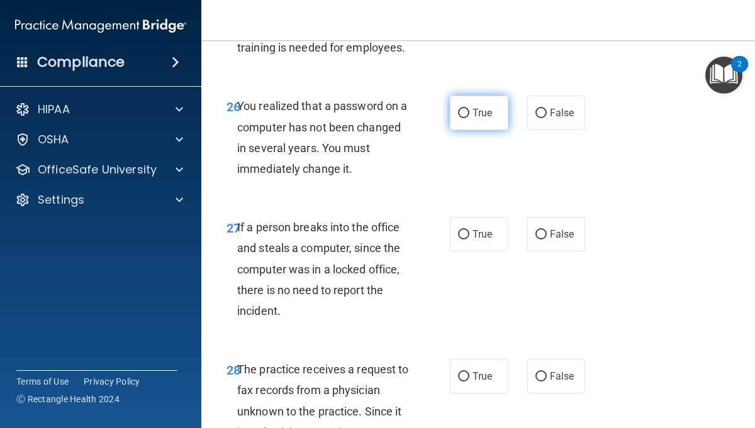
click at [479, 130] on label "True" at bounding box center [479, 113] width 59 height 35
click at [469, 118] on input "True" at bounding box center [463, 113] width 11 height 9
radio input "true"
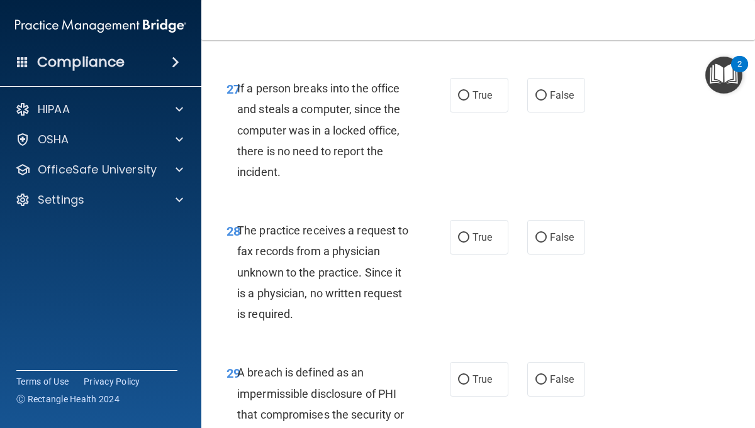
scroll to position [3664, 0]
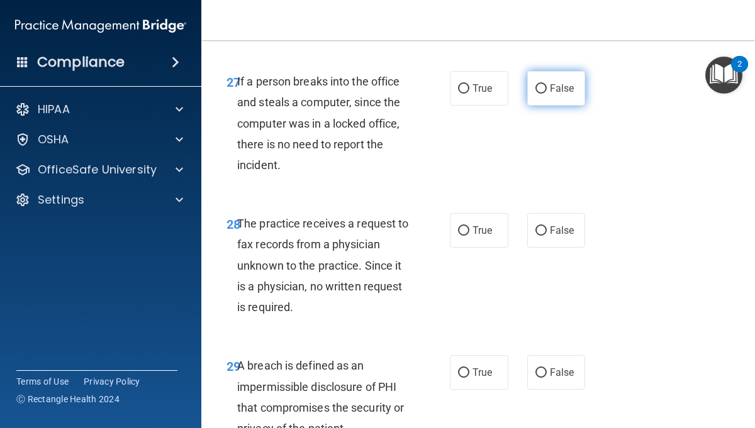
click at [559, 94] on span "False" at bounding box center [562, 88] width 25 height 12
click at [547, 94] on input "False" at bounding box center [540, 88] width 11 height 9
radio input "true"
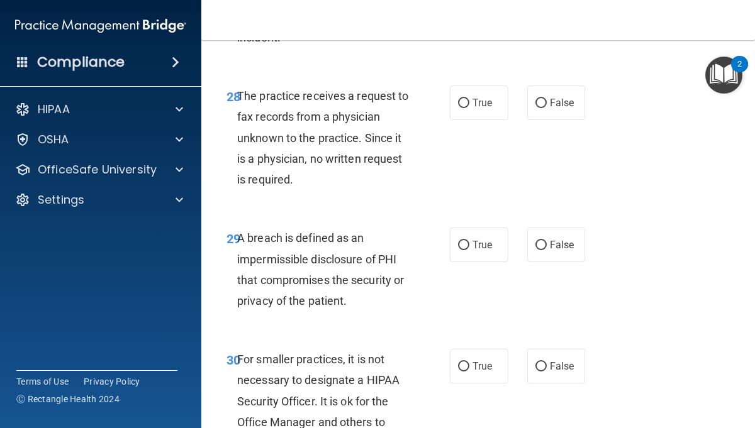
scroll to position [3799, 0]
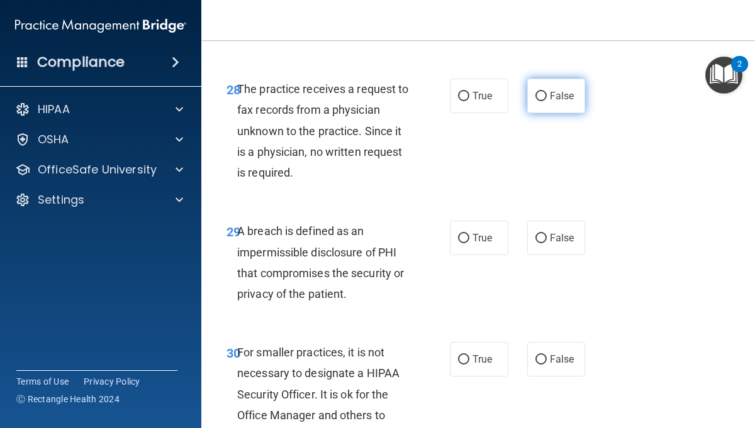
click at [542, 113] on label "False" at bounding box center [556, 96] width 59 height 35
click at [542, 101] on input "False" at bounding box center [540, 96] width 11 height 9
radio input "true"
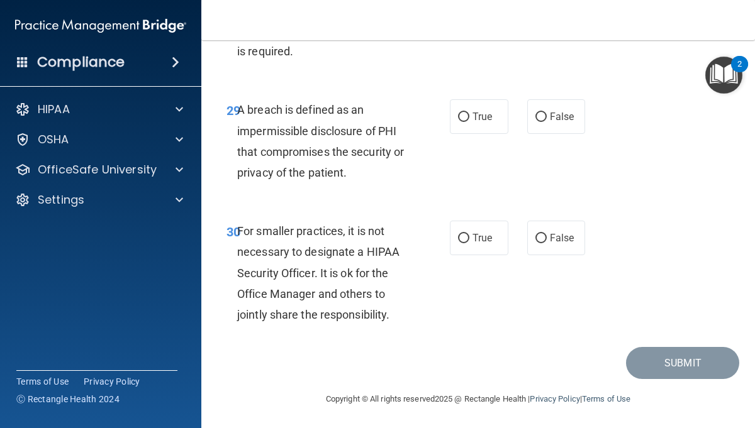
scroll to position [3920, 0]
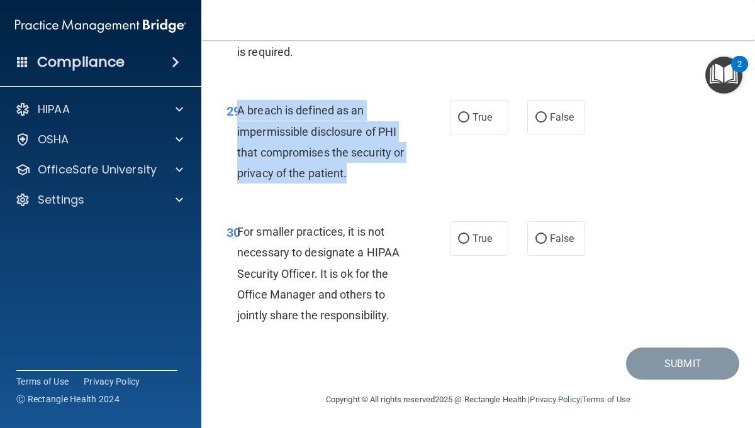
drag, startPoint x: 361, startPoint y: 194, endPoint x: 239, endPoint y: 130, distance: 137.3
click at [239, 130] on div "A breach is defined as an impermissible disclosure of PHI that compromises the …" at bounding box center [328, 142] width 182 height 84
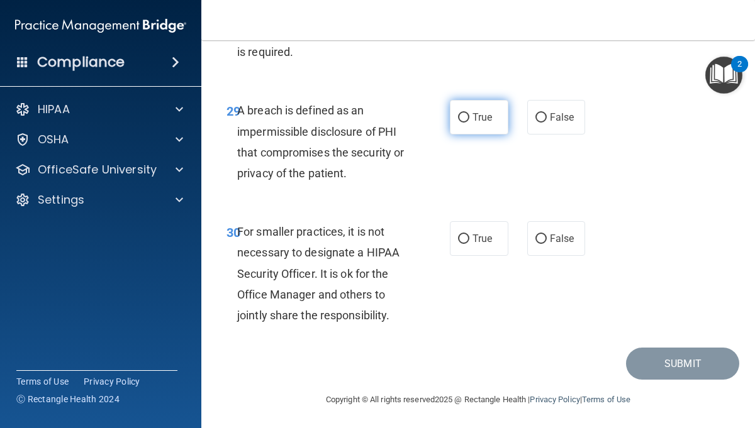
click at [481, 123] on span "True" at bounding box center [483, 117] width 20 height 12
click at [469, 123] on input "True" at bounding box center [463, 117] width 11 height 9
radio input "true"
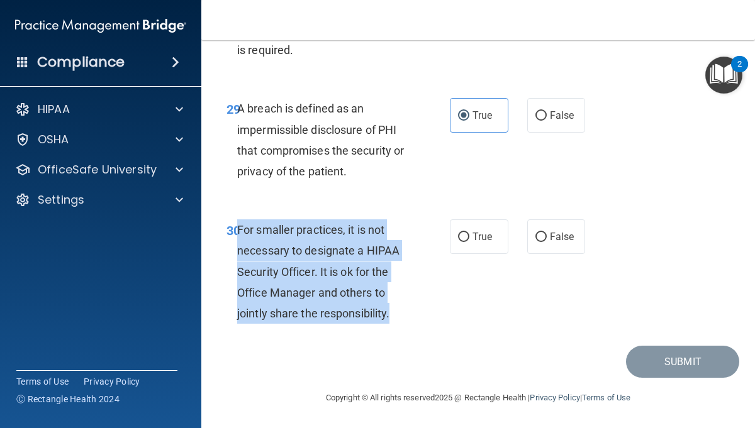
drag, startPoint x: 394, startPoint y: 310, endPoint x: 238, endPoint y: 230, distance: 176.2
click at [238, 230] on div "For smaller practices, it is not necessary to designate a HIPAA Security Office…" at bounding box center [328, 272] width 182 height 104
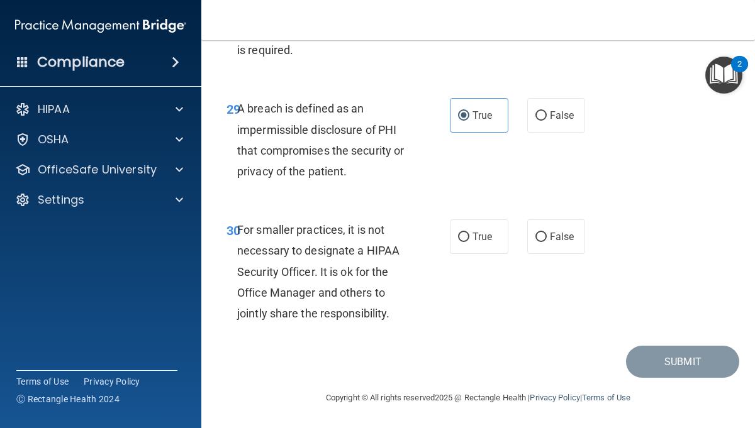
click at [484, 257] on div "30 For smaller practices, it is not necessary to designate a HIPAA Security Off…" at bounding box center [478, 275] width 522 height 142
click at [484, 230] on label "True" at bounding box center [479, 237] width 59 height 35
click at [469, 233] on input "True" at bounding box center [463, 237] width 11 height 9
radio input "true"
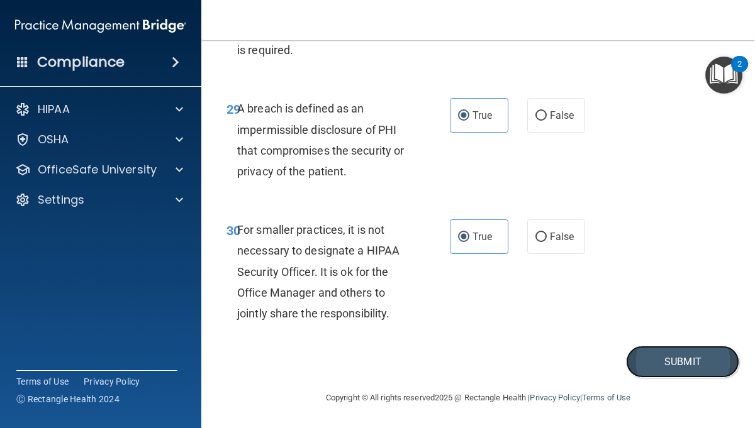
click at [684, 369] on button "Submit" at bounding box center [682, 362] width 113 height 32
click at [681, 363] on button "Submit" at bounding box center [682, 362] width 113 height 32
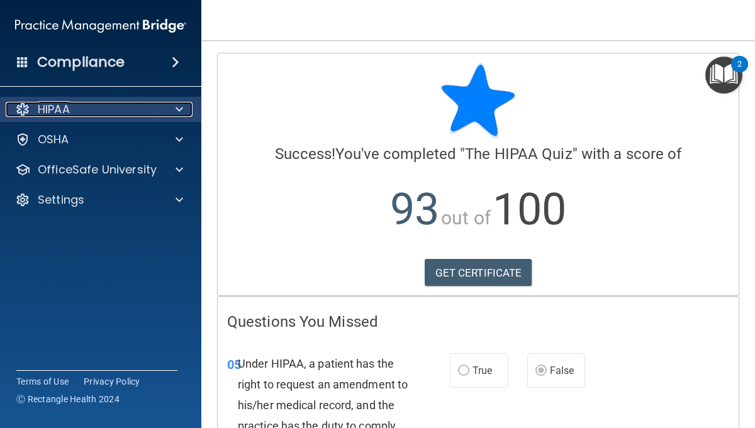
click at [179, 111] on span at bounding box center [180, 109] width 8 height 15
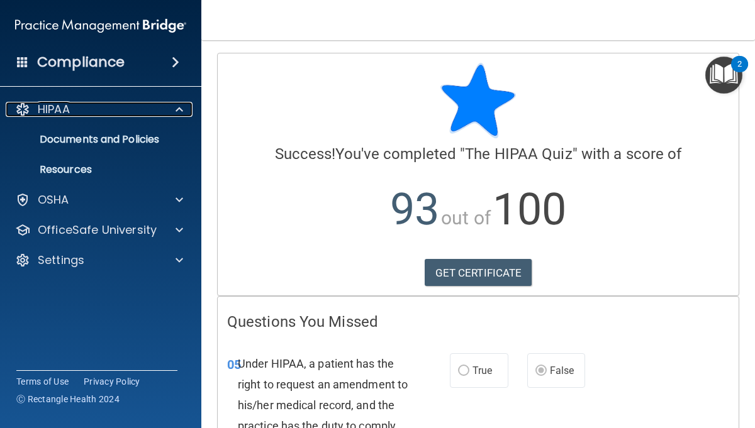
scroll to position [1, 0]
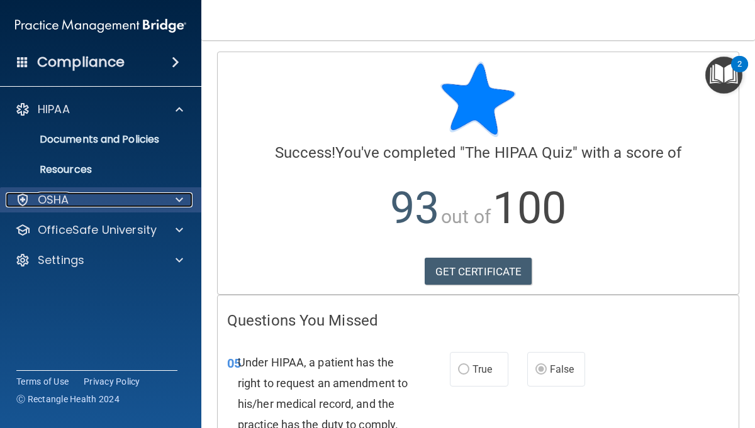
click at [175, 202] on div at bounding box center [177, 200] width 31 height 15
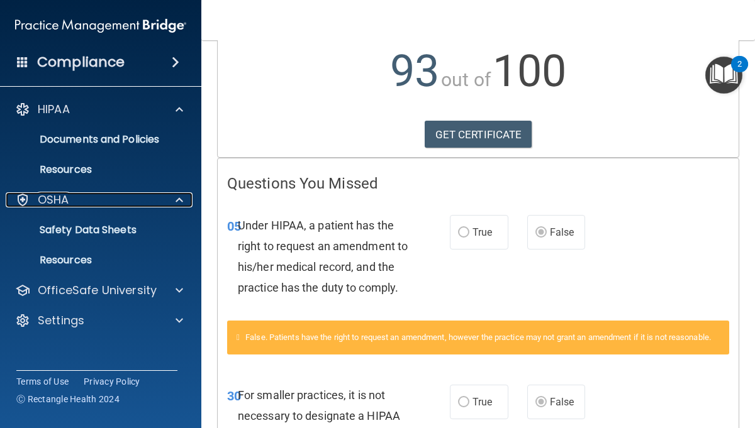
scroll to position [0, 0]
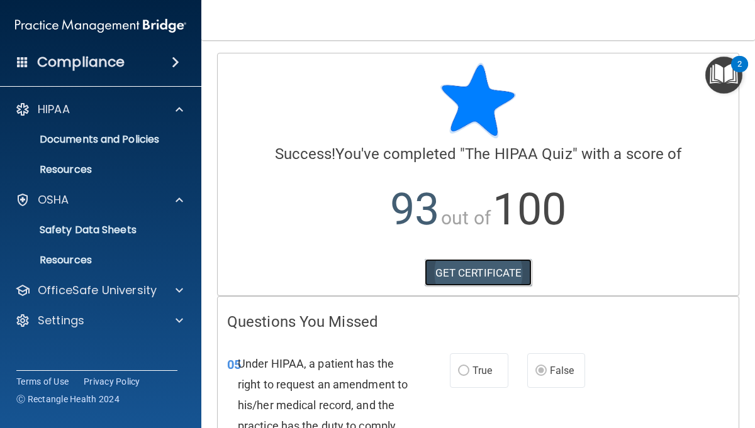
click at [478, 277] on link "GET CERTIFICATE" at bounding box center [479, 273] width 108 height 28
click at [101, 61] on h4 "Compliance" at bounding box center [80, 62] width 87 height 18
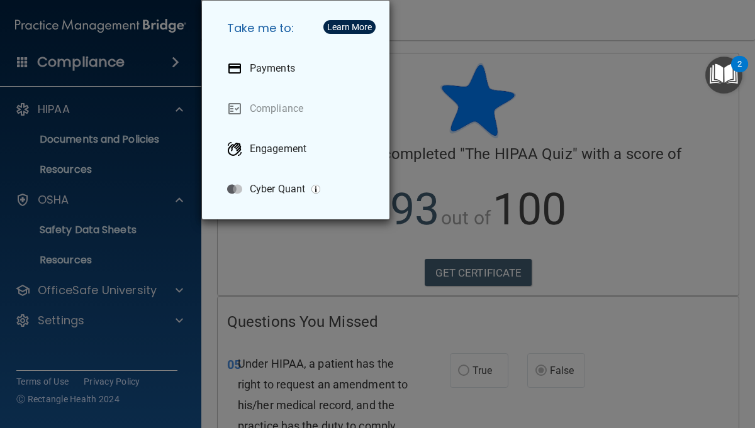
click at [101, 60] on div "Take me to: Payments Compliance Engagement Cyber Quant" at bounding box center [377, 214] width 755 height 428
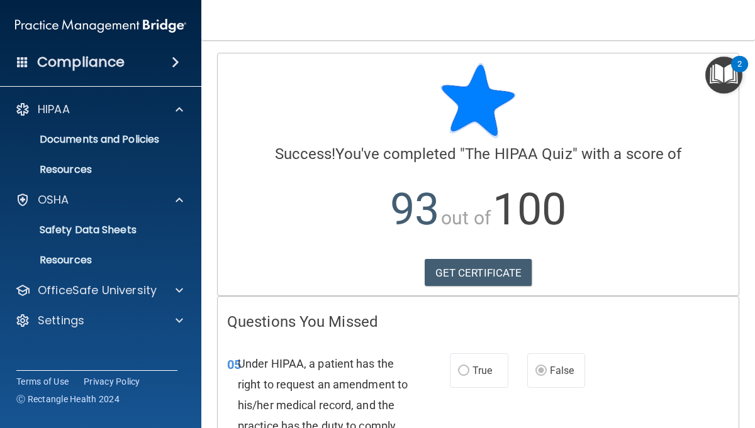
click at [76, 26] on img at bounding box center [100, 25] width 171 height 25
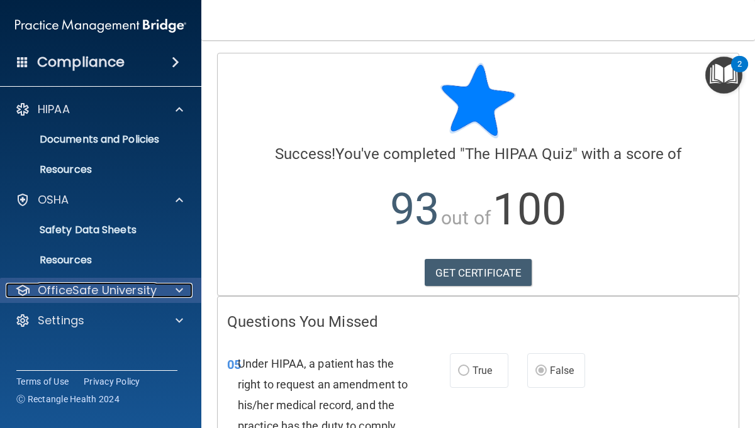
click at [59, 289] on p "OfficeSafe University" at bounding box center [97, 290] width 119 height 15
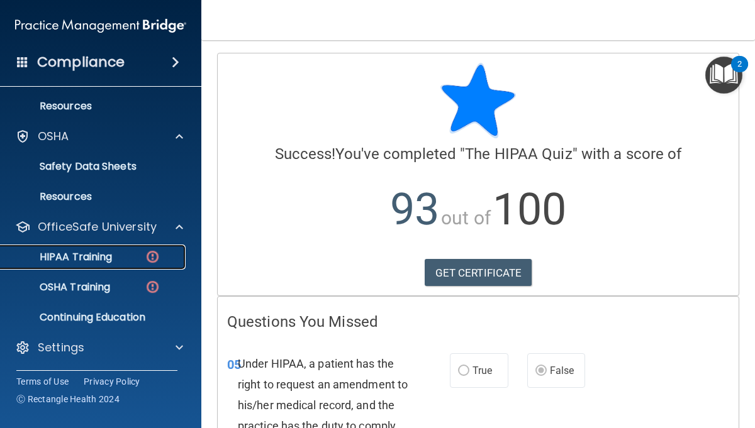
click at [138, 259] on div "HIPAA Training" at bounding box center [94, 257] width 172 height 13
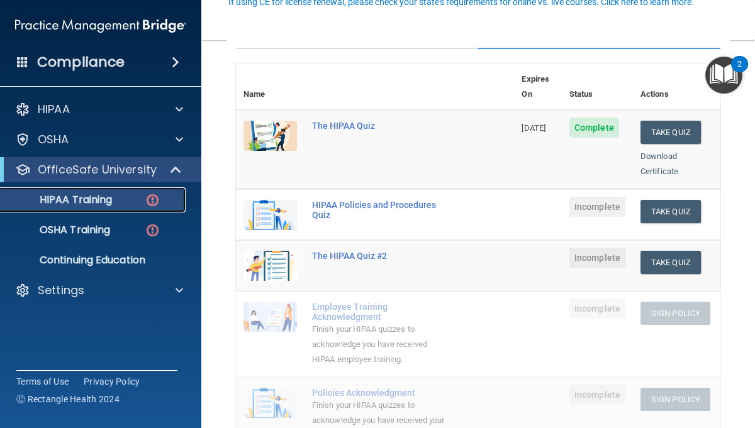
scroll to position [125, 0]
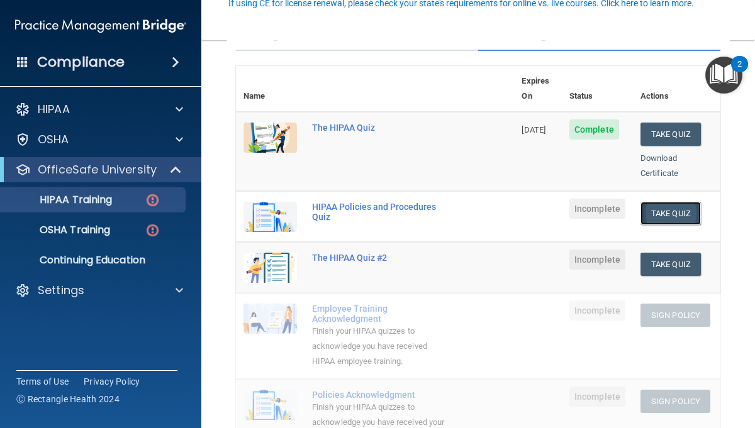
click at [666, 202] on button "Take Quiz" at bounding box center [671, 213] width 60 height 23
